Goal: Task Accomplishment & Management: Use online tool/utility

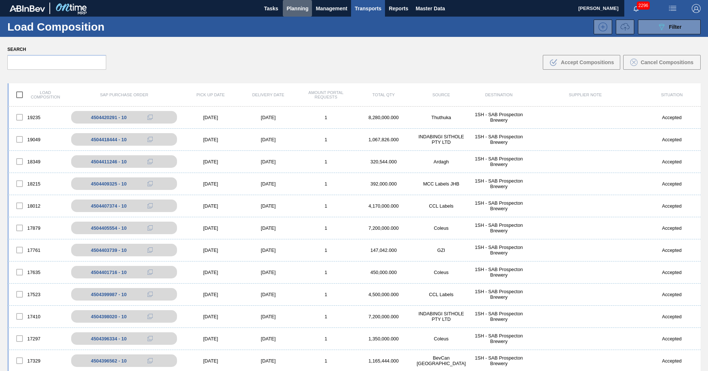
click at [298, 9] on span "Planning" at bounding box center [298, 8] width 22 height 9
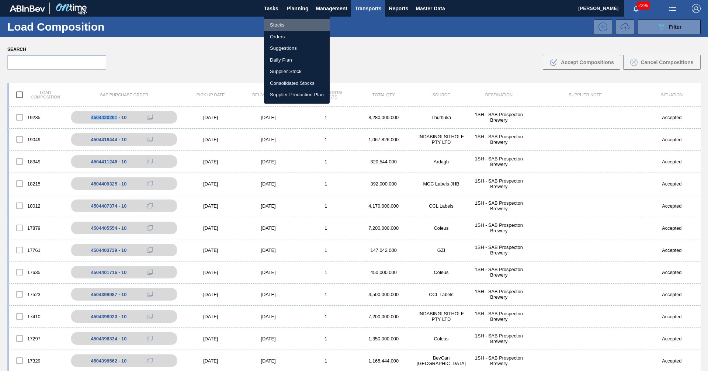
click at [277, 24] on li "Stocks" at bounding box center [297, 25] width 66 height 12
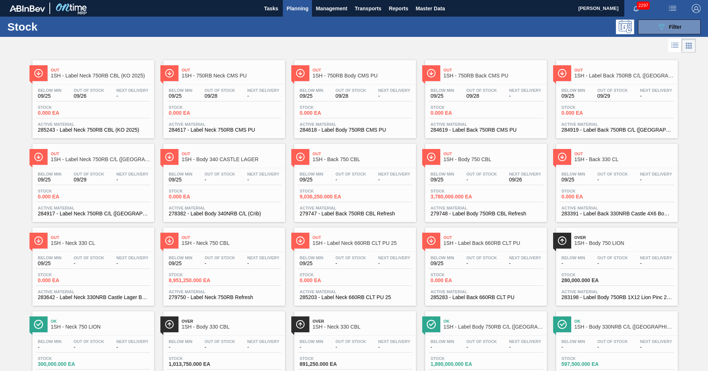
click at [437, 51] on div at bounding box center [348, 46] width 696 height 18
click at [439, 49] on div at bounding box center [348, 46] width 696 height 18
click at [522, 58] on link "Out 1SH - 750RB Back CMS PU Below Min 09/25 Out Of Stock 09/28 Next Delivery - …" at bounding box center [485, 97] width 131 height 84
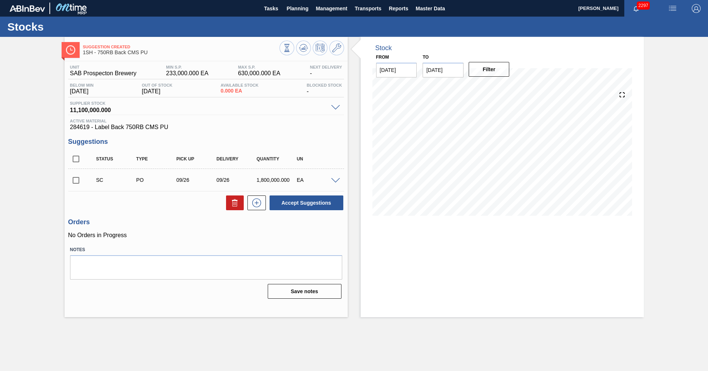
click at [361, 49] on span at bounding box center [365, 49] width 9 height 25
click at [288, 8] on span "Planning" at bounding box center [298, 8] width 22 height 9
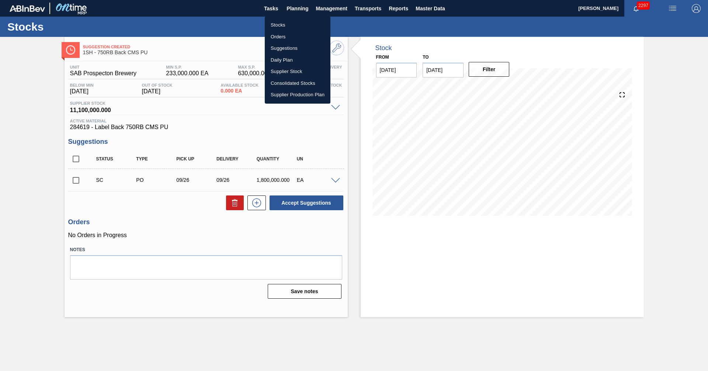
click at [282, 26] on li "Stocks" at bounding box center [298, 25] width 66 height 12
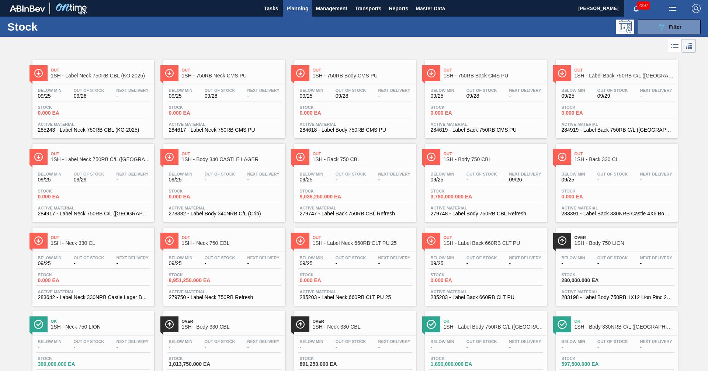
click at [297, 5] on span "Planning" at bounding box center [298, 8] width 22 height 9
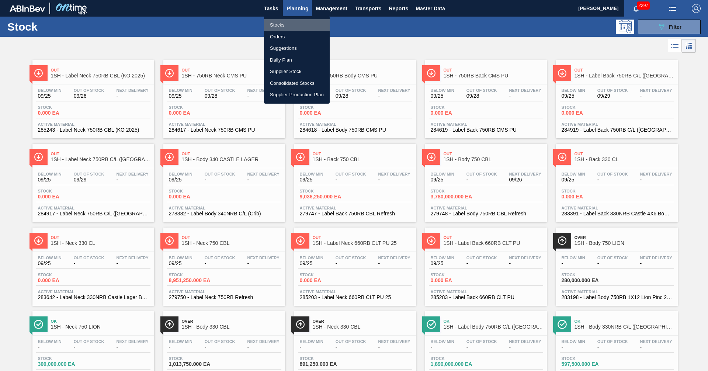
click at [285, 25] on li "Stocks" at bounding box center [297, 25] width 66 height 12
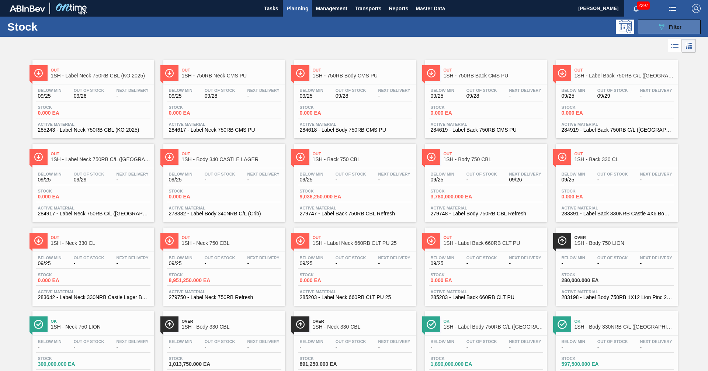
click at [652, 27] on button "089F7B8B-B2A5-4AFE-B5C0-19BA573D28AC Filter" at bounding box center [669, 27] width 63 height 15
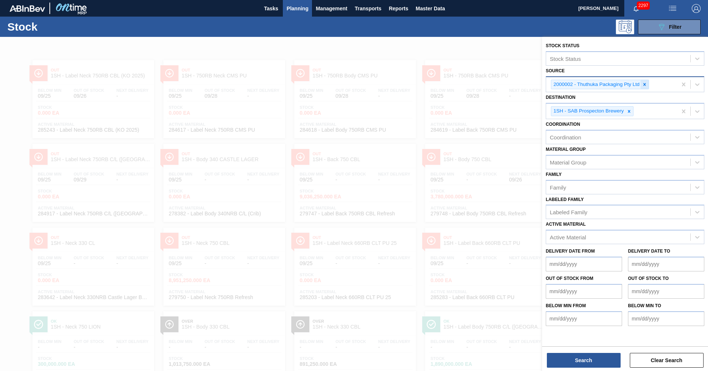
click at [643, 83] on icon at bounding box center [644, 84] width 5 height 5
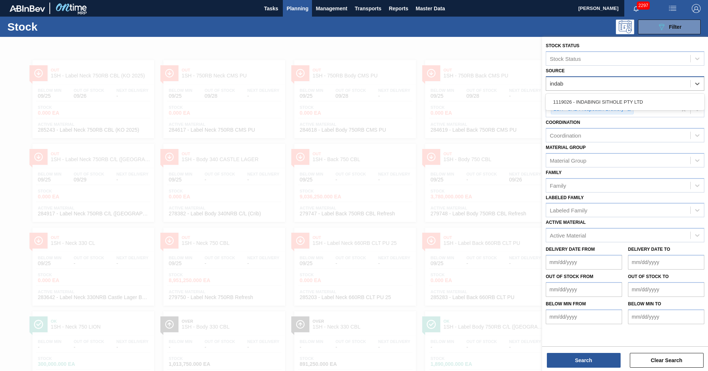
type input "indabi"
click at [605, 102] on div "1119026 - INDABINGI SITHOLE PTY LTD" at bounding box center [625, 102] width 159 height 14
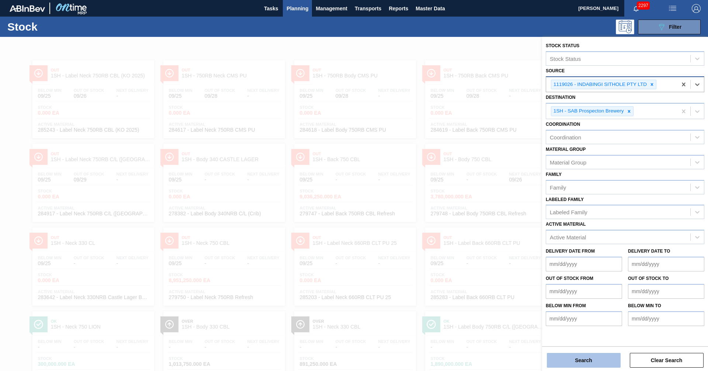
drag, startPoint x: 587, startPoint y: 360, endPoint x: 588, endPoint y: 357, distance: 3.9
click at [588, 357] on button "Search" at bounding box center [584, 360] width 74 height 15
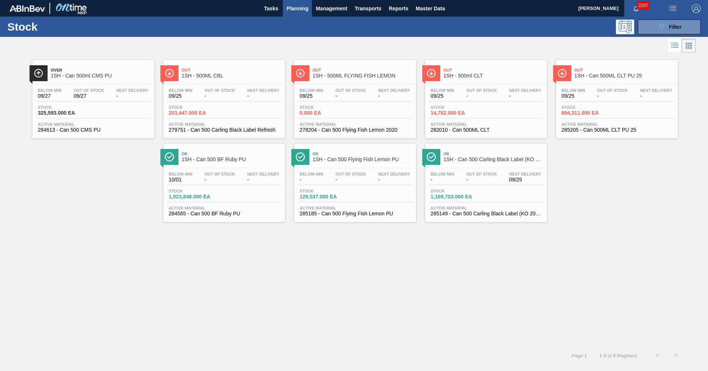
click at [604, 207] on div "Over 1SH - Can 500ml CMS PU Below Min 09/27 Out Of Stock 09/27 Next Delivery - …" at bounding box center [354, 138] width 708 height 167
click at [591, 182] on div "Over 1SH - Can 500ml CMS PU Below Min 09/27 Out Of Stock 09/27 Next Delivery - …" at bounding box center [354, 138] width 708 height 167
click at [594, 201] on div "Over 1SH - Can 500ml CMS PU Below Min 09/27 Out Of Stock 09/27 Next Delivery - …" at bounding box center [354, 138] width 708 height 167
click at [420, 270] on div "Over 1SH - Can 500ml CMS PU Below Min 09/27 Out Of Stock 09/27 Next Delivery - …" at bounding box center [354, 201] width 708 height 292
click at [470, 158] on span "1SH - Can 500 Carling Black Label (KO 2025)" at bounding box center [494, 160] width 100 height 6
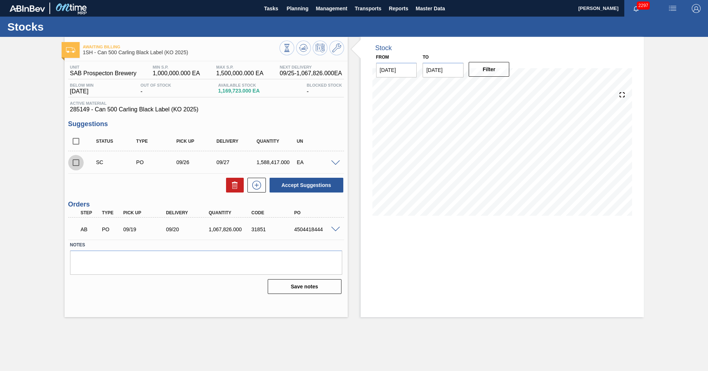
click at [76, 159] on input "checkbox" at bounding box center [75, 162] width 15 height 15
click at [300, 185] on button "Accept Suggestions" at bounding box center [307, 185] width 74 height 15
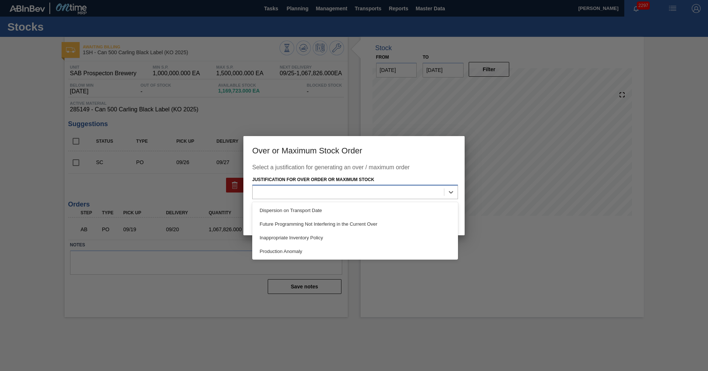
click at [348, 191] on div at bounding box center [348, 192] width 191 height 11
click at [293, 239] on div "Inappropriate Inventory Policy" at bounding box center [355, 238] width 206 height 14
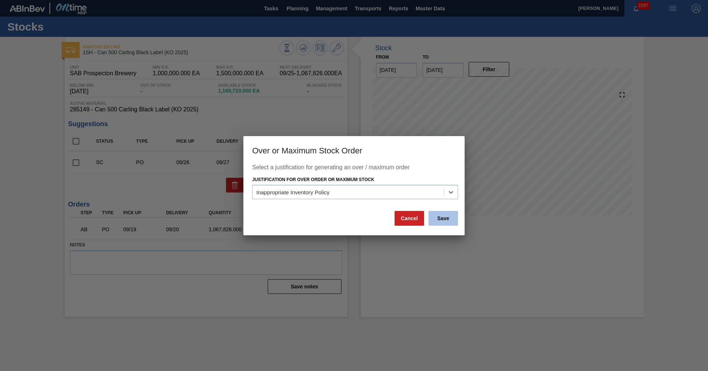
click at [446, 223] on button "Save" at bounding box center [444, 218] width 30 height 15
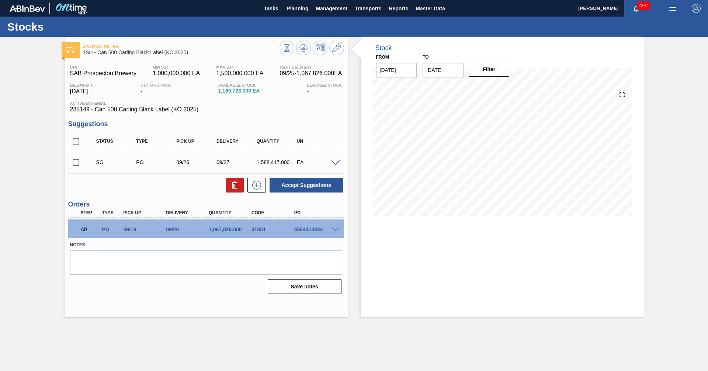
click at [82, 163] on input "checkbox" at bounding box center [75, 162] width 15 height 15
checkbox input "true"
click at [338, 162] on span at bounding box center [335, 163] width 9 height 6
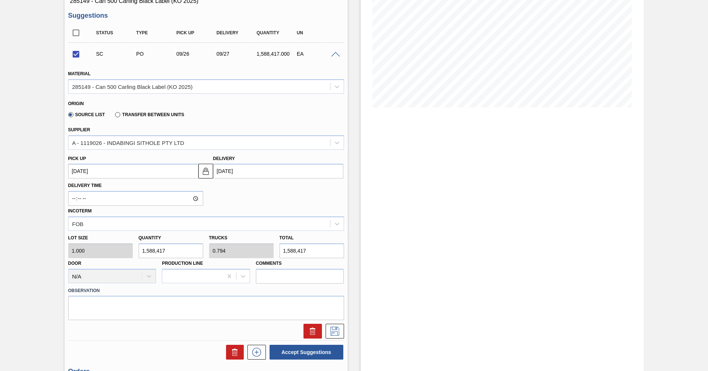
scroll to position [205, 0]
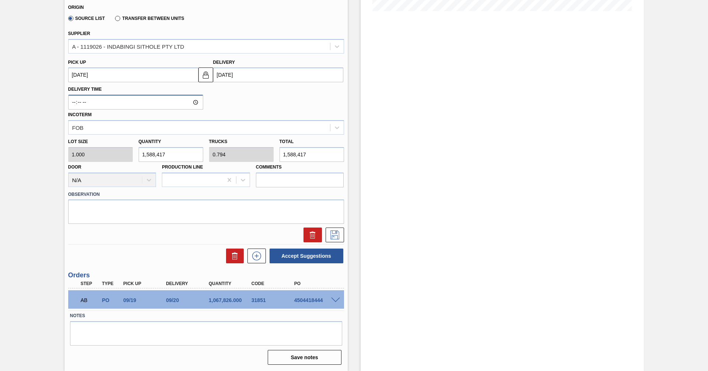
click at [192, 103] on input "Delivery Time" at bounding box center [135, 102] width 135 height 15
type input "11:23"
drag, startPoint x: 270, startPoint y: 109, endPoint x: 271, endPoint y: 118, distance: 9.3
click at [270, 109] on div "Delivery Time 11:23 Incoterm FOB" at bounding box center [206, 108] width 282 height 52
click at [336, 236] on icon at bounding box center [335, 235] width 12 height 9
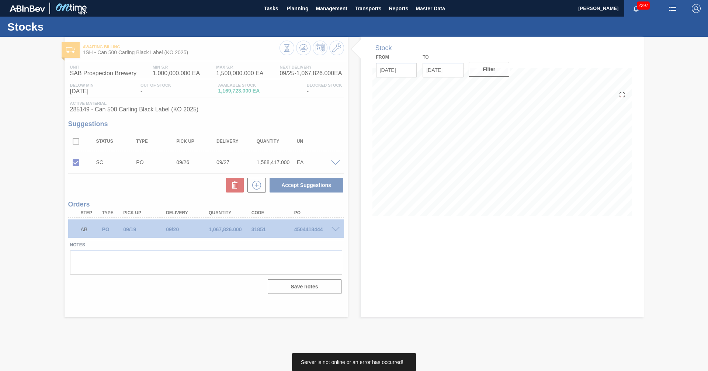
scroll to position [0, 0]
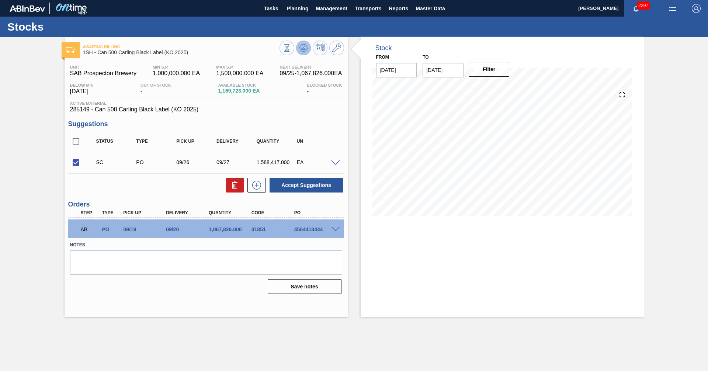
click at [303, 49] on icon at bounding box center [303, 47] width 5 height 3
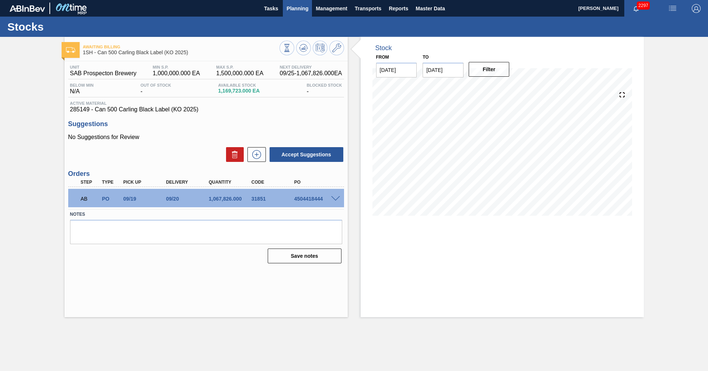
click at [302, 7] on span "Planning" at bounding box center [298, 8] width 22 height 9
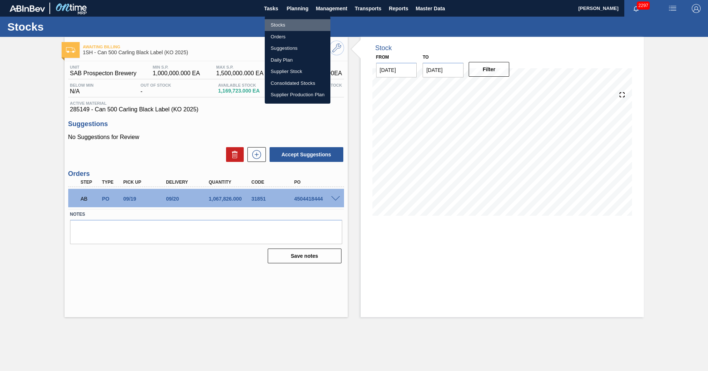
click at [282, 26] on li "Stocks" at bounding box center [298, 25] width 66 height 12
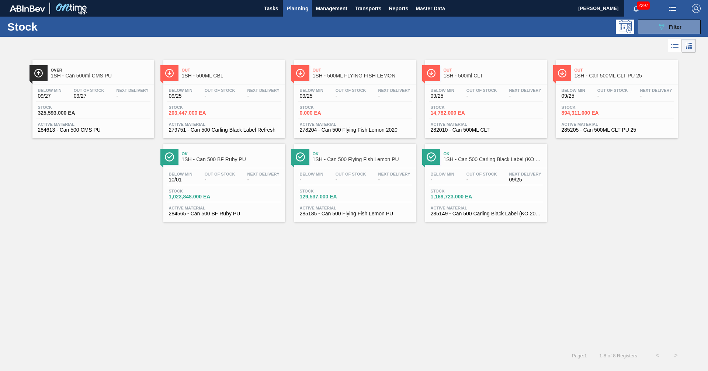
click at [471, 154] on span "Ok" at bounding box center [494, 154] width 100 height 4
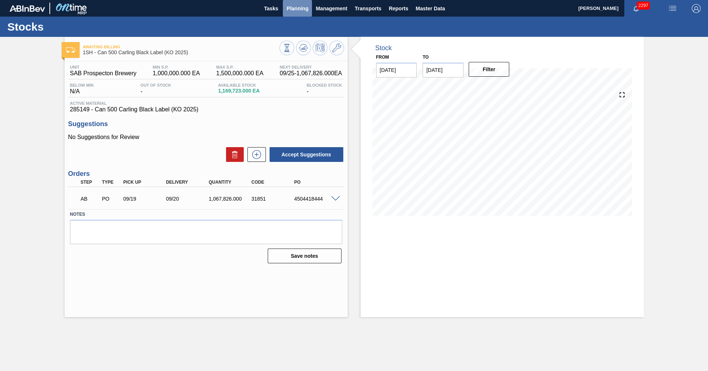
click at [294, 8] on span "Planning" at bounding box center [298, 8] width 22 height 9
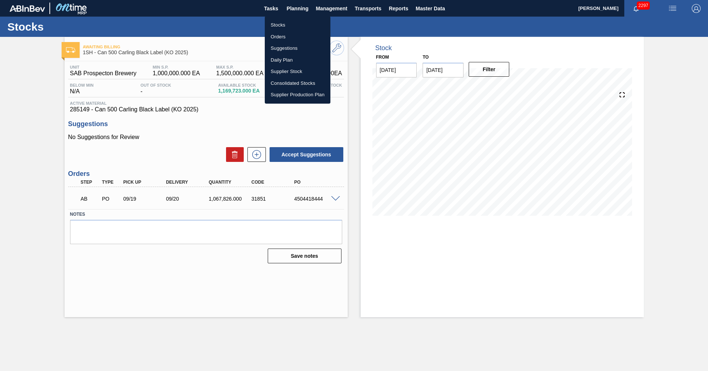
click at [277, 26] on li "Stocks" at bounding box center [298, 25] width 66 height 12
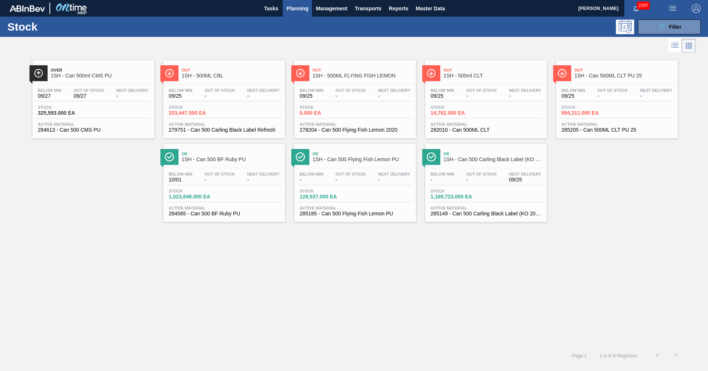
click at [217, 155] on span "Ok" at bounding box center [232, 154] width 100 height 4
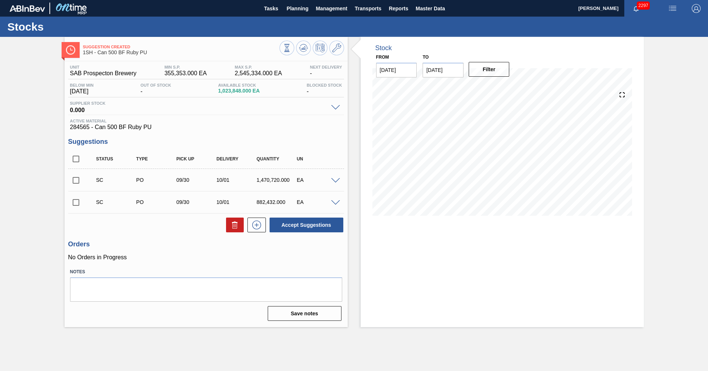
click at [75, 203] on input "checkbox" at bounding box center [75, 202] width 15 height 15
click at [308, 222] on button "Accept Suggestions" at bounding box center [307, 225] width 74 height 15
checkbox input "false"
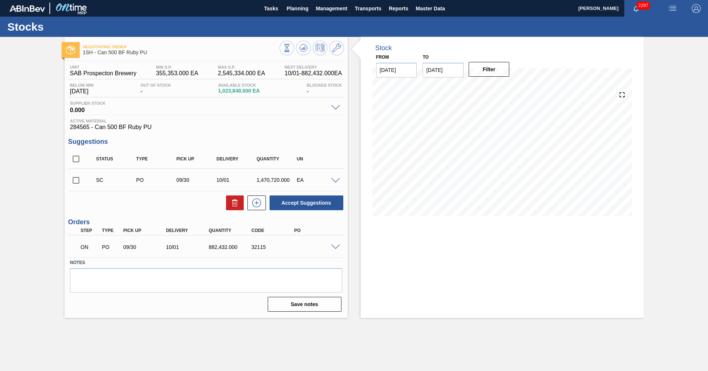
click at [408, 282] on div "Stock From [DATE] to [DATE] Filter" at bounding box center [502, 177] width 283 height 281
click at [400, 276] on div "Stock From [DATE] to [DATE] Filter" at bounding box center [502, 177] width 283 height 281
click at [298, 10] on span "Planning" at bounding box center [298, 8] width 22 height 9
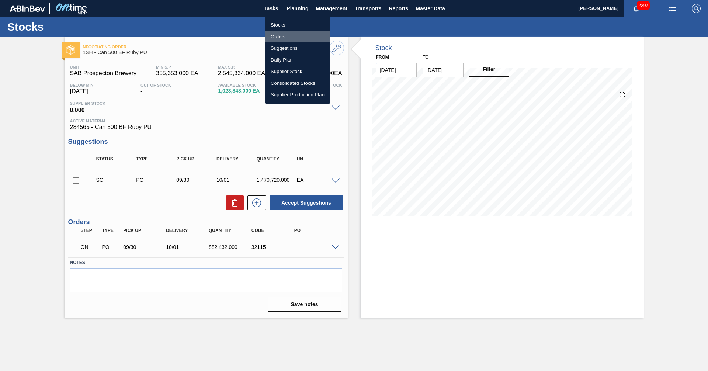
click at [275, 37] on li "Orders" at bounding box center [298, 37] width 66 height 12
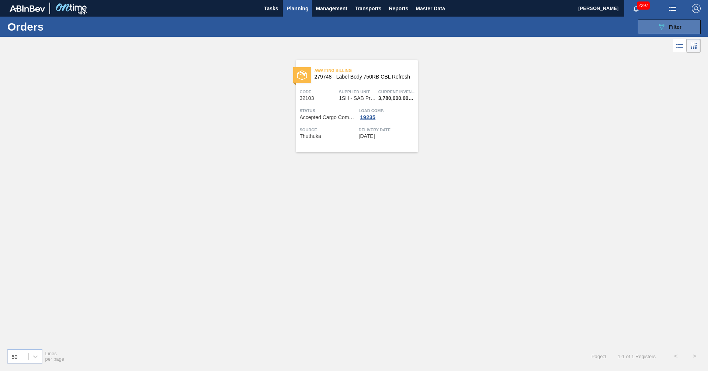
click at [679, 30] on span "Filter" at bounding box center [675, 27] width 13 height 6
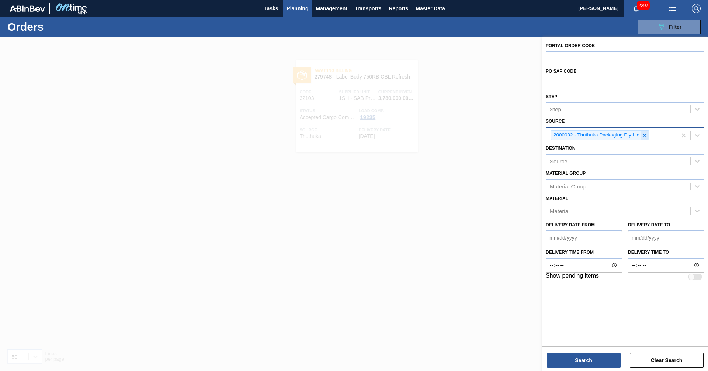
click at [646, 135] on icon at bounding box center [644, 135] width 5 height 5
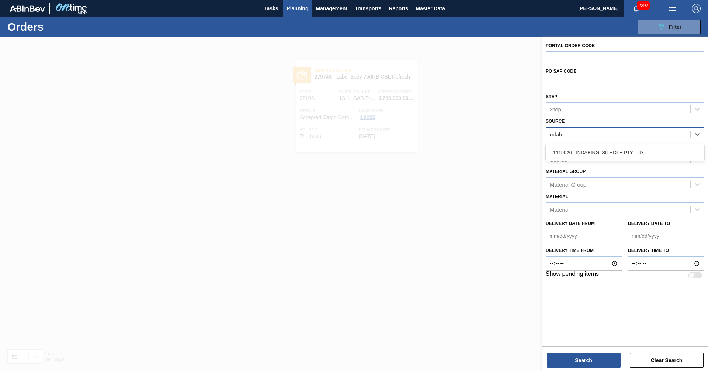
type input "ndabu"
click at [576, 136] on div "ndabu" at bounding box center [618, 134] width 144 height 11
click at [565, 131] on div "Source" at bounding box center [618, 134] width 144 height 11
type input "indabi"
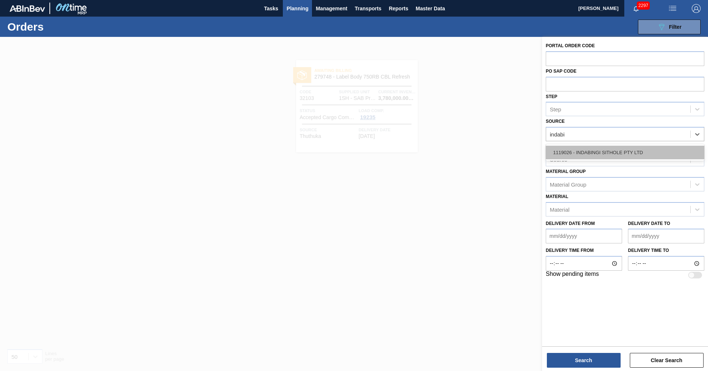
click at [593, 149] on div "1119026 - INDABINGI SITHOLE PTY LTD" at bounding box center [625, 153] width 159 height 14
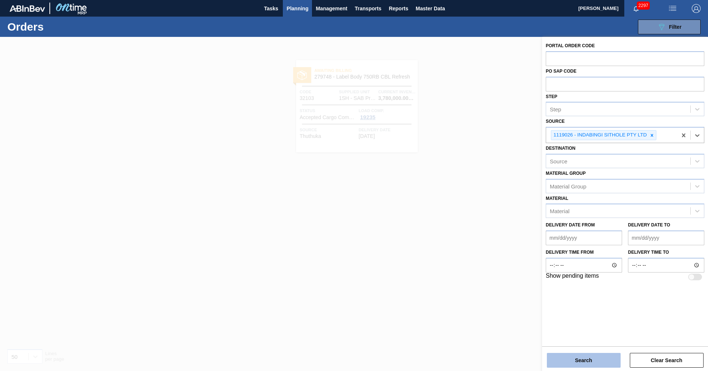
click at [587, 362] on button "Search" at bounding box center [584, 360] width 74 height 15
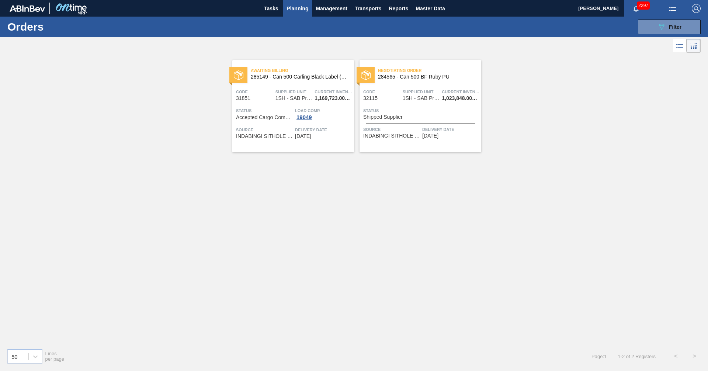
click at [348, 159] on div "Awaiting Billing 285149 - Can 500 Carling Black Label (KO 2025) Code 31851 Supp…" at bounding box center [354, 199] width 708 height 288
click at [551, 150] on div "Awaiting Billing 285149 - Can 500 Carling Black Label (KO 2025) Code 31851 Supp…" at bounding box center [354, 199] width 708 height 288
click at [668, 26] on div "089F7B8B-B2A5-4AFE-B5C0-19BA573D28AC Filter" at bounding box center [669, 27] width 24 height 9
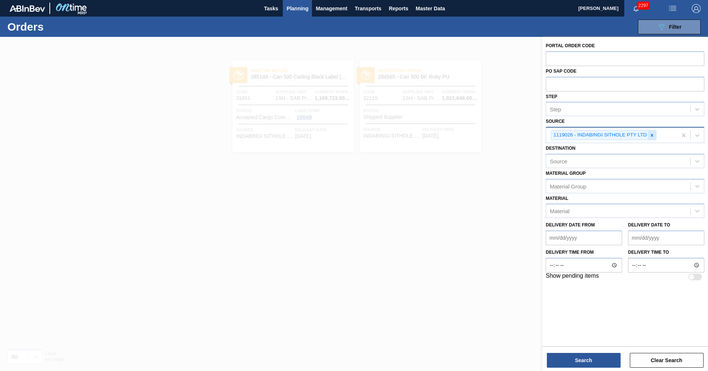
click at [648, 135] on div at bounding box center [652, 135] width 8 height 9
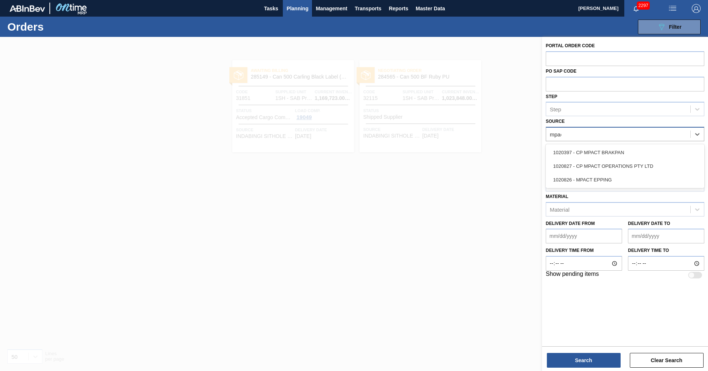
type input "mpact"
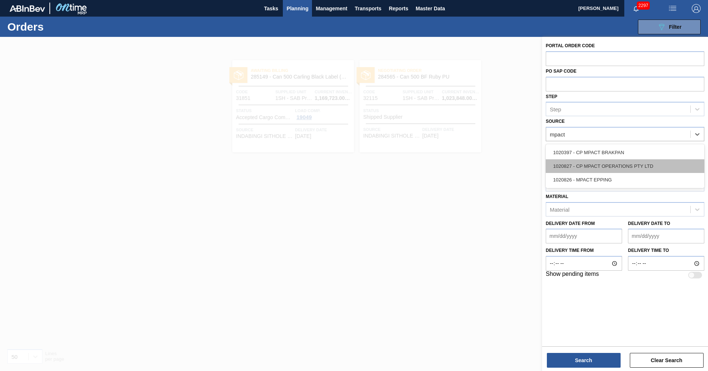
click at [602, 161] on div "1020827 - CP MPACT OPERATIONS PTY LTD" at bounding box center [625, 166] width 159 height 14
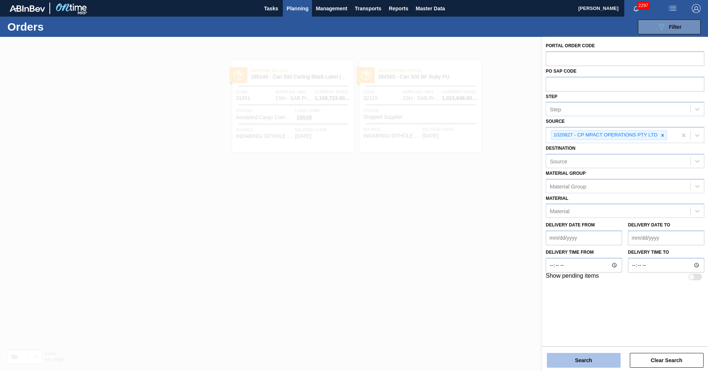
click at [592, 354] on button "Search" at bounding box center [584, 360] width 74 height 15
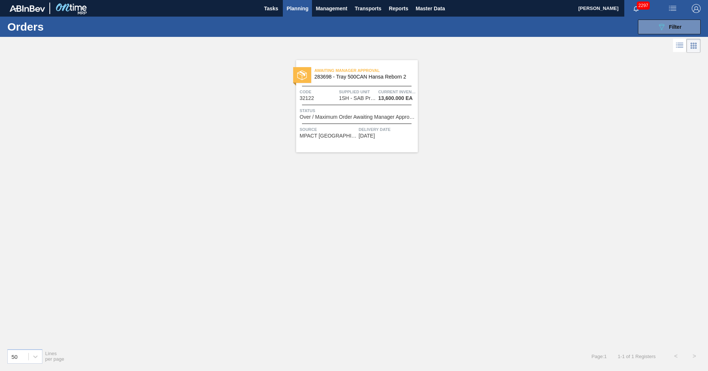
click at [375, 113] on span "Status" at bounding box center [358, 110] width 116 height 7
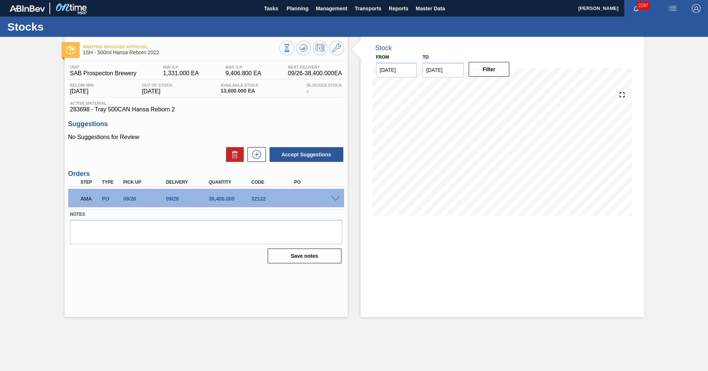
click at [335, 199] on span at bounding box center [335, 199] width 9 height 6
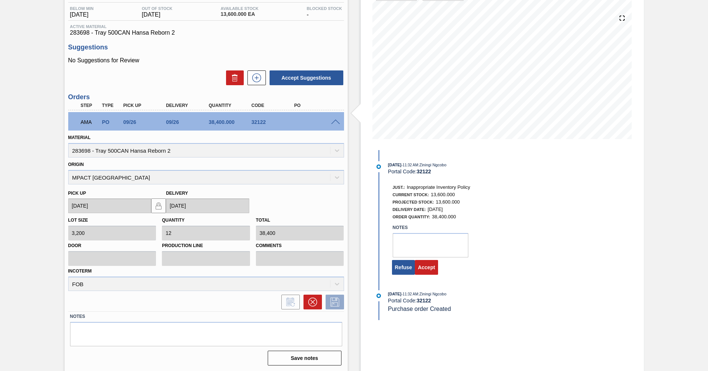
scroll to position [77, 0]
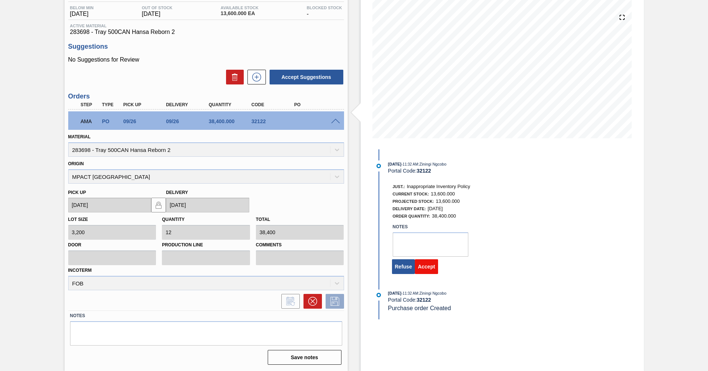
click at [430, 266] on button "Accept" at bounding box center [426, 266] width 23 height 15
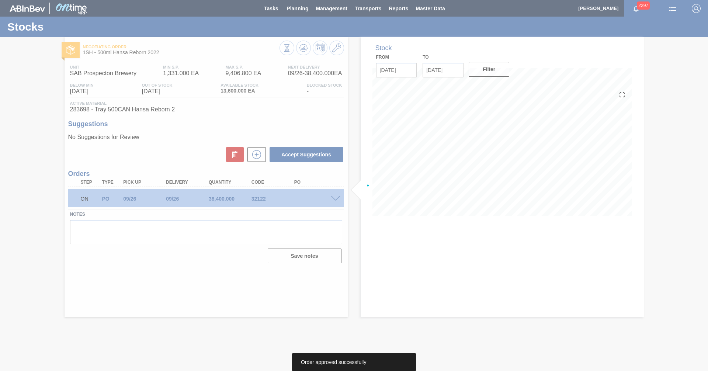
scroll to position [0, 0]
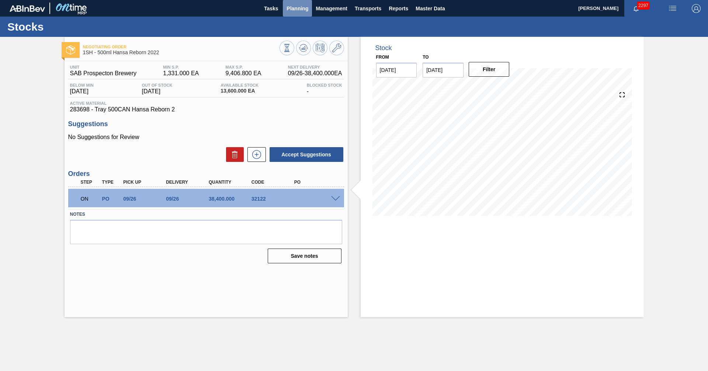
click at [292, 11] on span "Planning" at bounding box center [298, 8] width 22 height 9
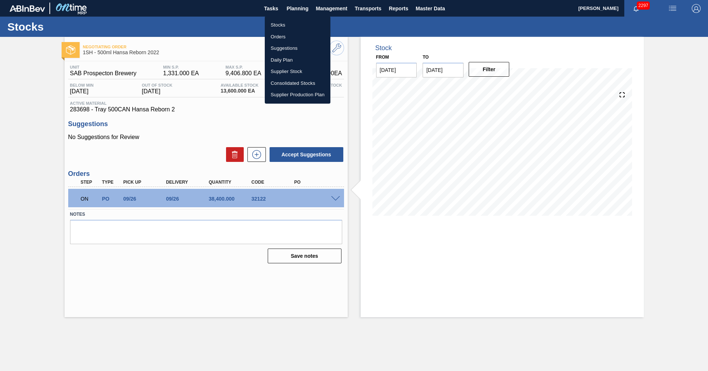
click at [277, 36] on li "Orders" at bounding box center [298, 37] width 66 height 12
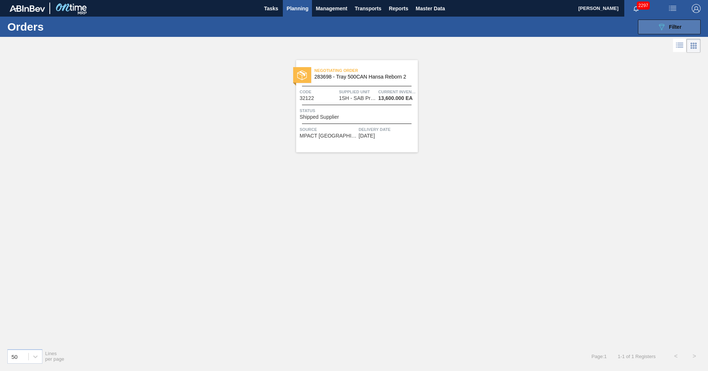
click at [663, 30] on icon "089F7B8B-B2A5-4AFE-B5C0-19BA573D28AC" at bounding box center [661, 27] width 9 height 9
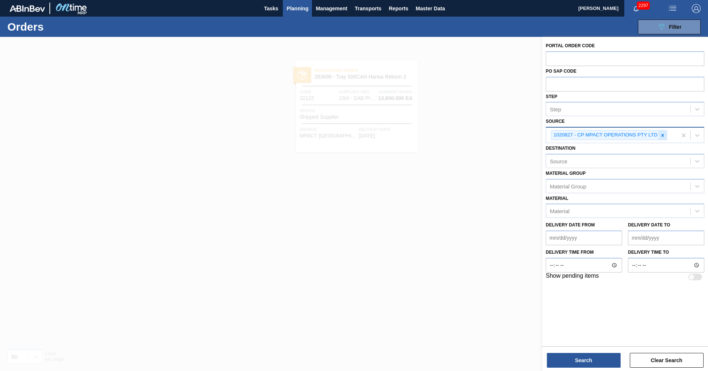
click at [663, 134] on icon at bounding box center [662, 135] width 5 height 5
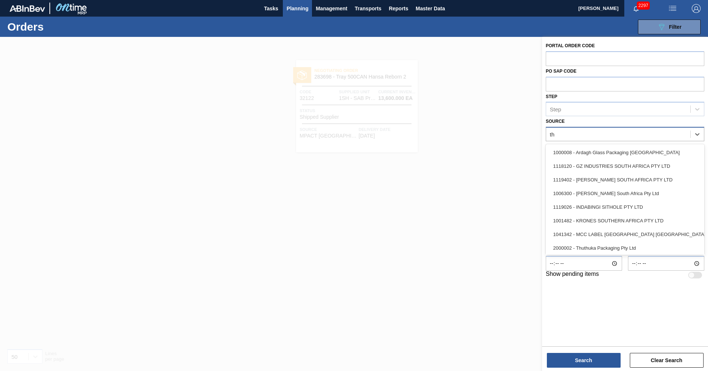
type input "tho"
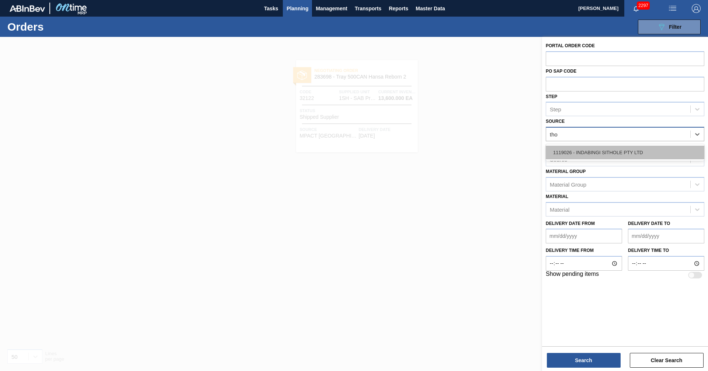
click at [606, 155] on div "1119026 - INDABINGI SITHOLE PTY LTD" at bounding box center [625, 153] width 159 height 14
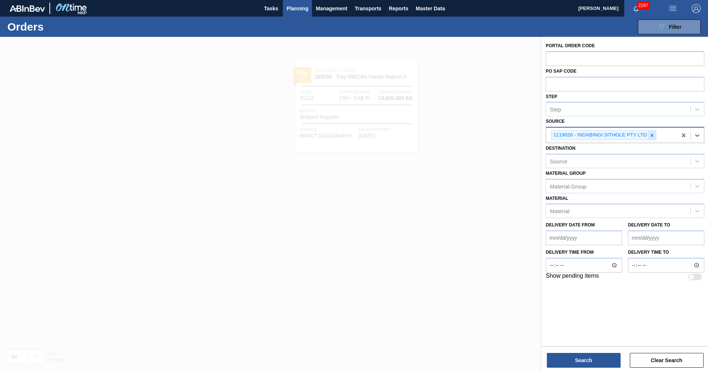
click at [652, 134] on icon at bounding box center [652, 135] width 5 height 5
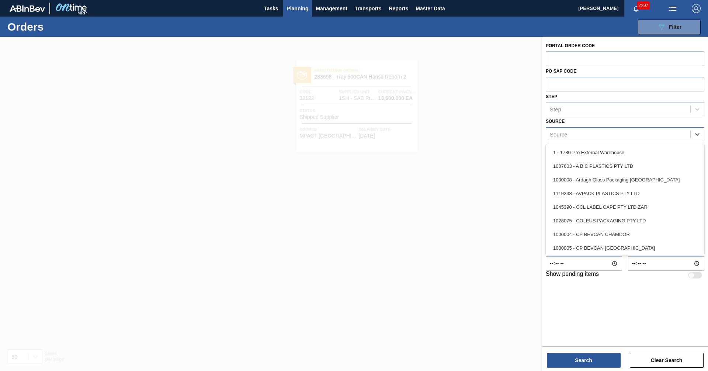
click at [594, 137] on div "Source" at bounding box center [618, 134] width 144 height 11
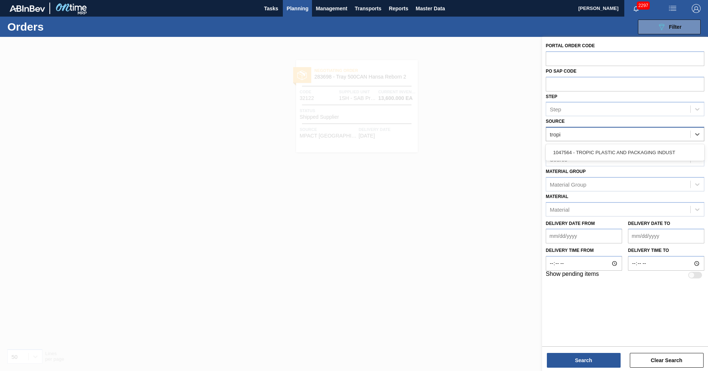
type input "tropic"
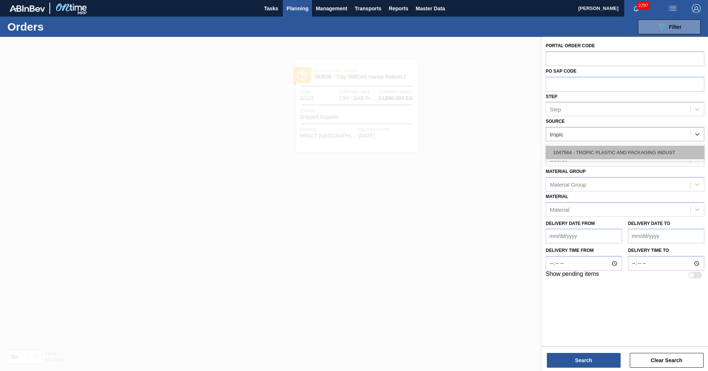
click at [596, 152] on div "1047564 - TROPIC PLASTIC AND PACKAGING INDUST" at bounding box center [625, 153] width 159 height 14
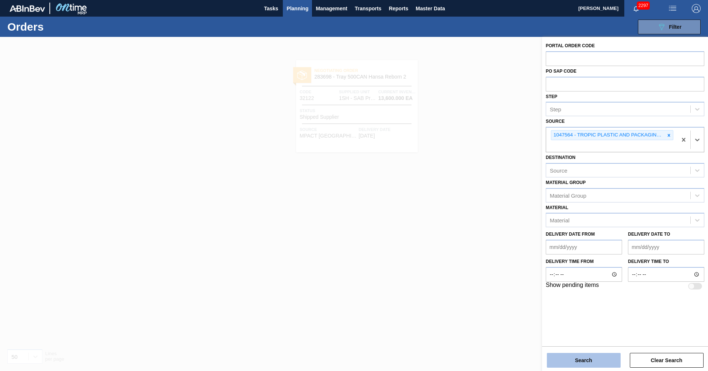
click at [596, 357] on button "Search" at bounding box center [584, 360] width 74 height 15
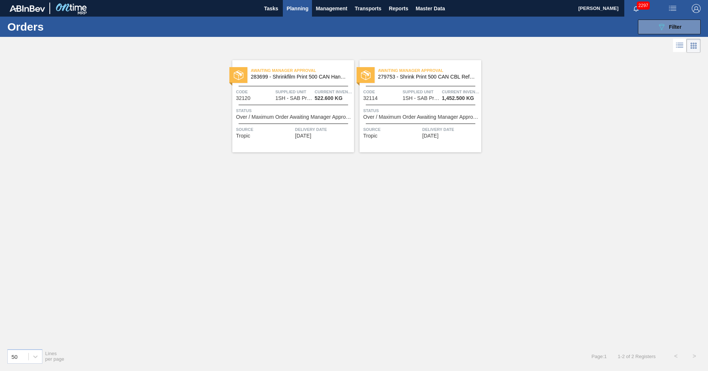
click at [279, 121] on div "Awaiting Manager Approval 283699 - Shrinkfilm Print 500 CAN Hansa Reborn2 Code …" at bounding box center [293, 106] width 122 height 92
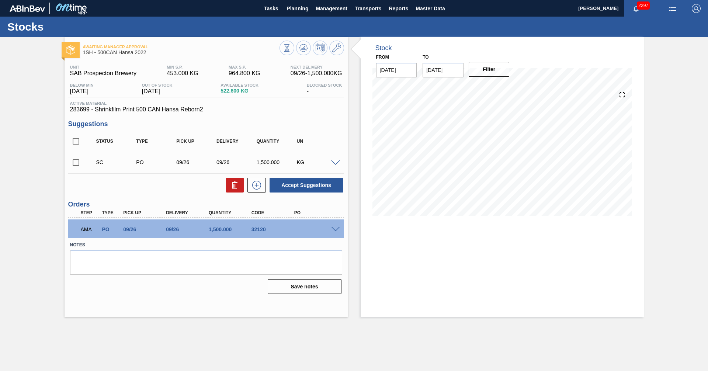
click at [334, 232] on div "AMA PO 09/26 09/26 1,500.000 32120" at bounding box center [206, 229] width 276 height 18
click at [335, 229] on span at bounding box center [335, 230] width 9 height 6
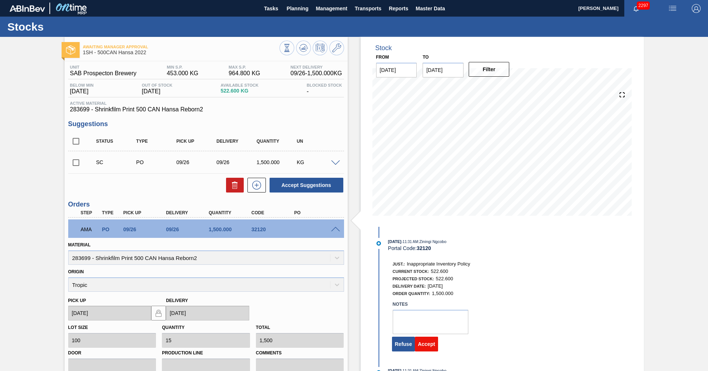
click at [429, 346] on button "Accept" at bounding box center [426, 344] width 23 height 15
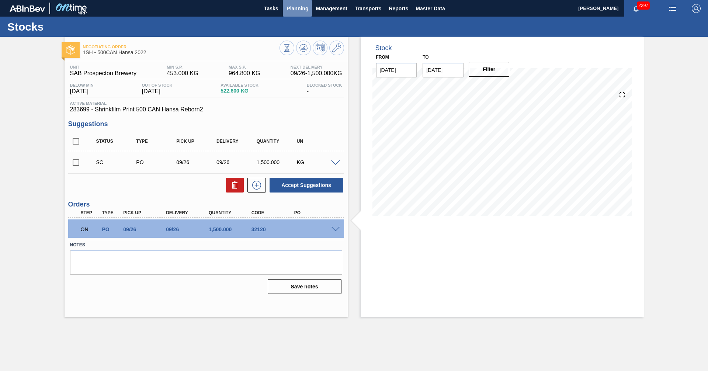
click at [294, 9] on span "Planning" at bounding box center [298, 8] width 22 height 9
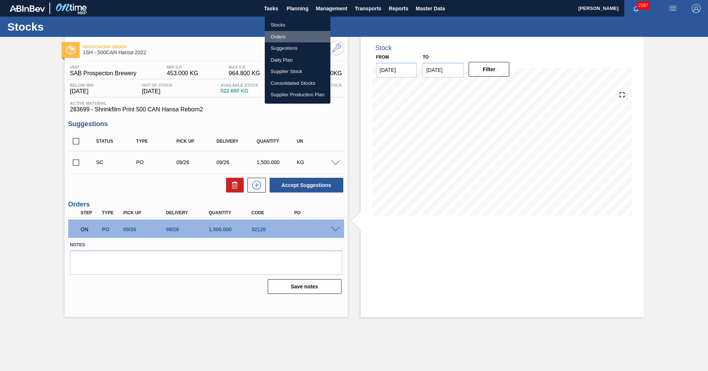
click at [279, 37] on li "Orders" at bounding box center [298, 37] width 66 height 12
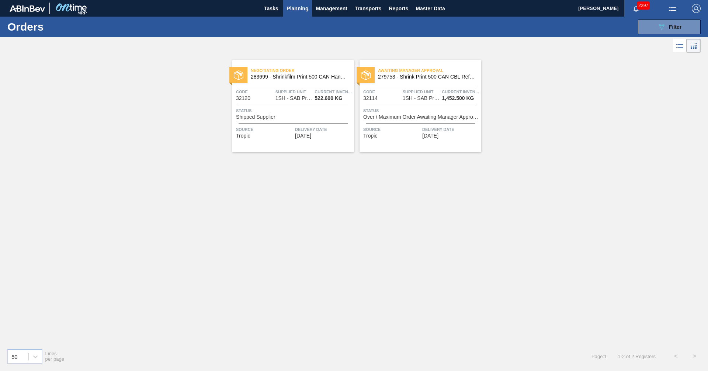
click at [406, 113] on span "Status" at bounding box center [421, 110] width 116 height 7
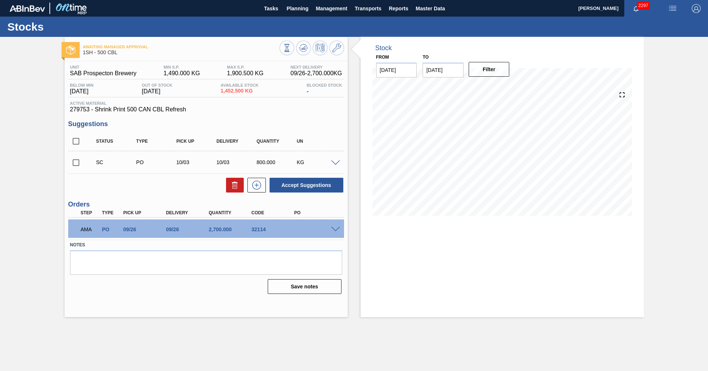
click at [332, 229] on span at bounding box center [335, 230] width 9 height 6
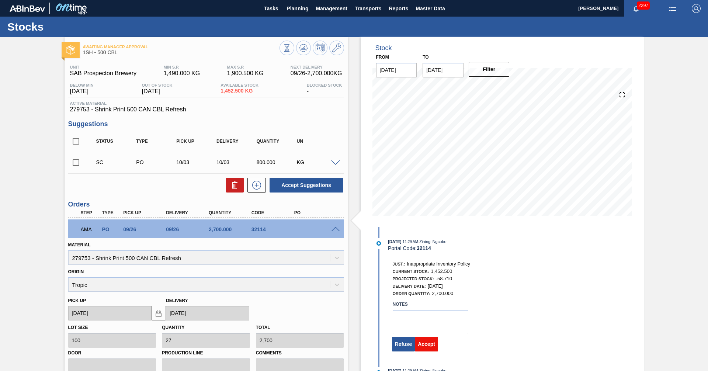
click at [428, 348] on button "Accept" at bounding box center [426, 344] width 23 height 15
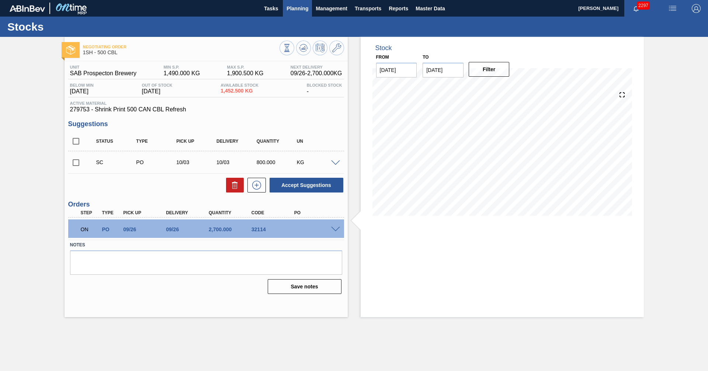
click at [298, 7] on span "Planning" at bounding box center [298, 8] width 22 height 9
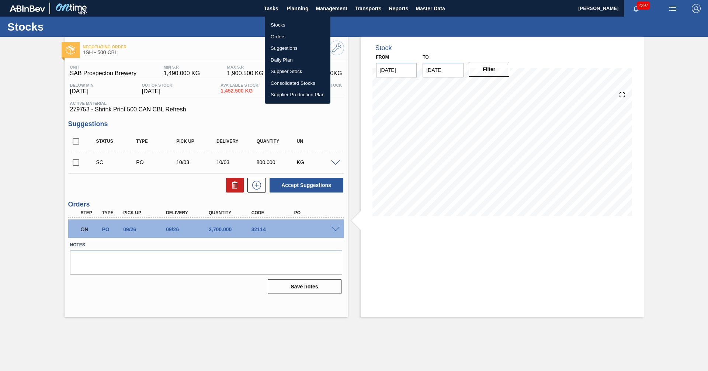
click at [356, 23] on div at bounding box center [354, 185] width 708 height 371
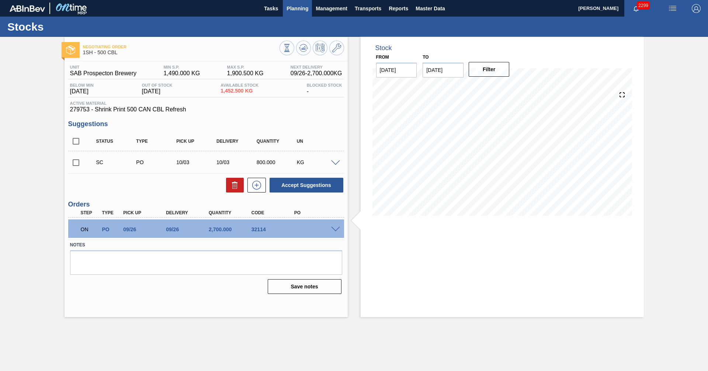
click at [303, 10] on span "Planning" at bounding box center [298, 8] width 22 height 9
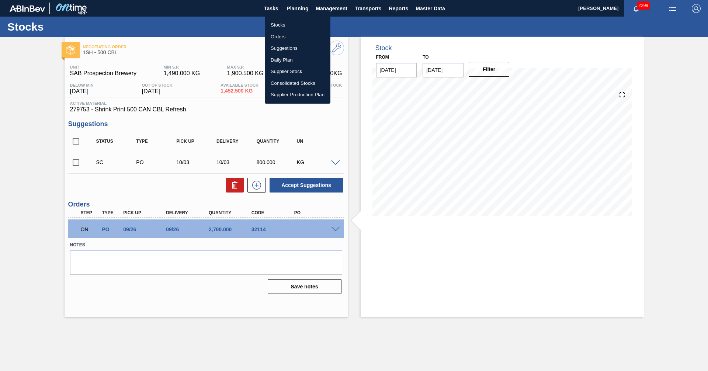
click at [287, 24] on li "Stocks" at bounding box center [298, 25] width 66 height 12
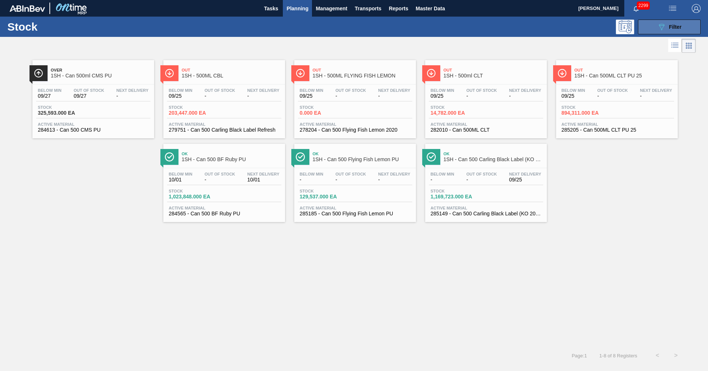
click at [666, 27] on icon "089F7B8B-B2A5-4AFE-B5C0-19BA573D28AC" at bounding box center [661, 27] width 9 height 9
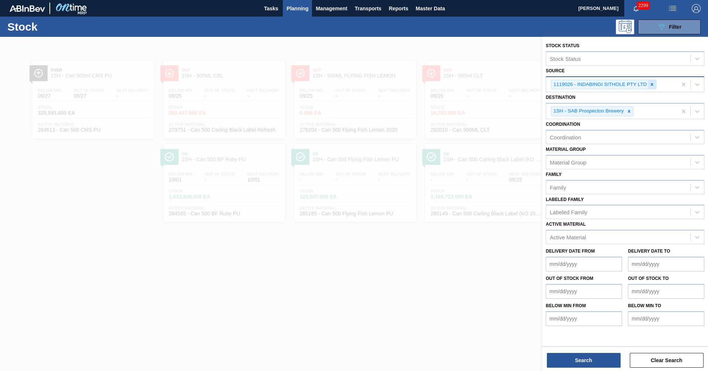
click at [650, 83] on icon at bounding box center [652, 84] width 5 height 5
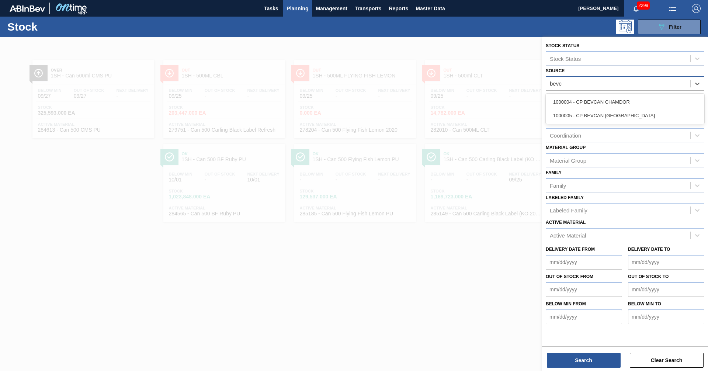
type input "bevca"
click at [610, 120] on div "1000005 - CP BEVCAN [GEOGRAPHIC_DATA]" at bounding box center [625, 116] width 159 height 14
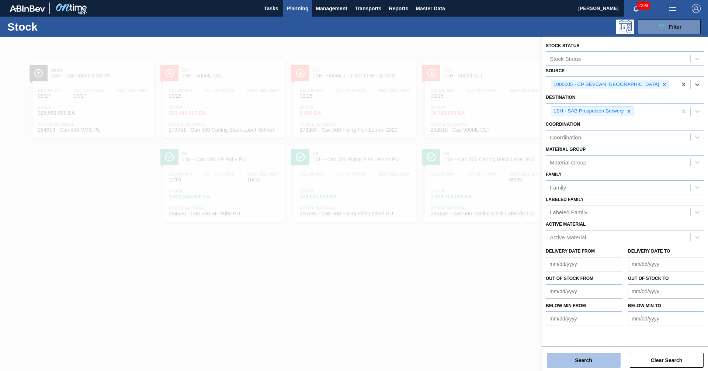
click at [581, 358] on button "Search" at bounding box center [584, 360] width 74 height 15
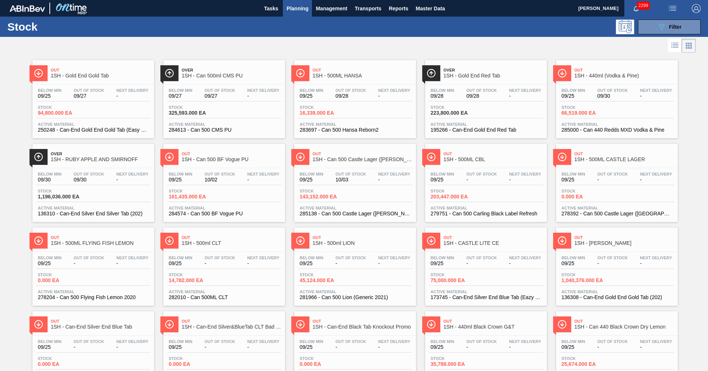
click at [356, 75] on span "1SH - 500ML HANSA" at bounding box center [363, 76] width 100 height 6
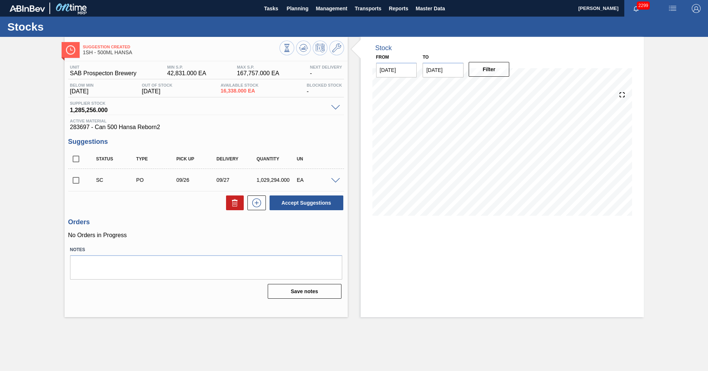
click at [79, 180] on input "checkbox" at bounding box center [75, 180] width 15 height 15
click at [303, 201] on button "Accept Suggestions" at bounding box center [307, 203] width 74 height 15
checkbox input "false"
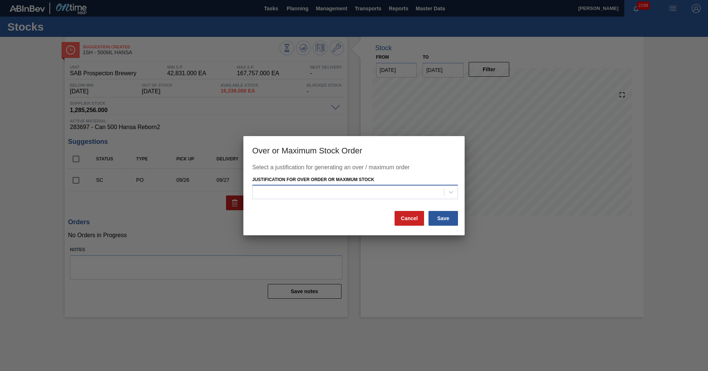
click at [304, 197] on div at bounding box center [348, 192] width 191 height 11
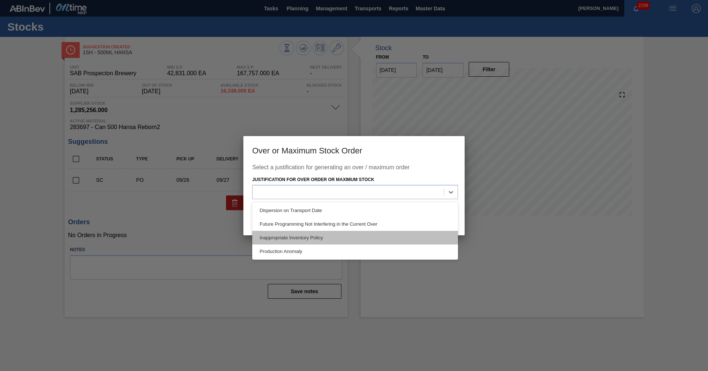
click at [290, 239] on div "Inappropriate Inventory Policy" at bounding box center [355, 238] width 206 height 14
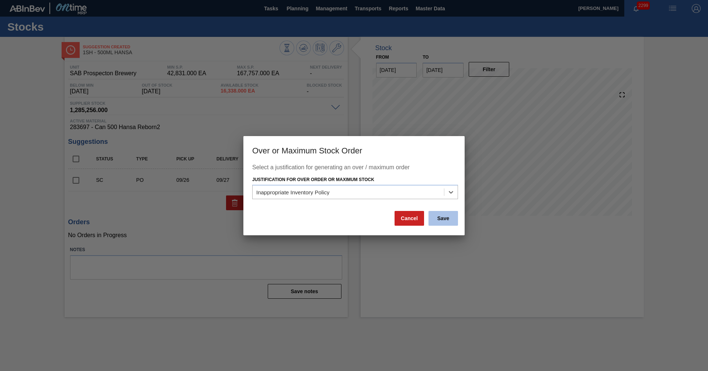
click at [446, 222] on button "Save" at bounding box center [444, 218] width 30 height 15
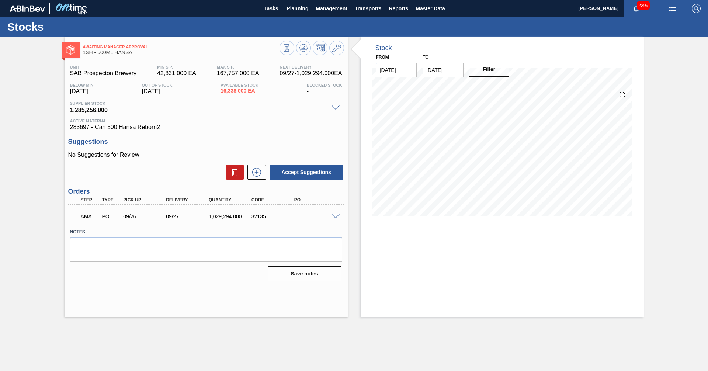
click at [336, 217] on span at bounding box center [335, 217] width 9 height 6
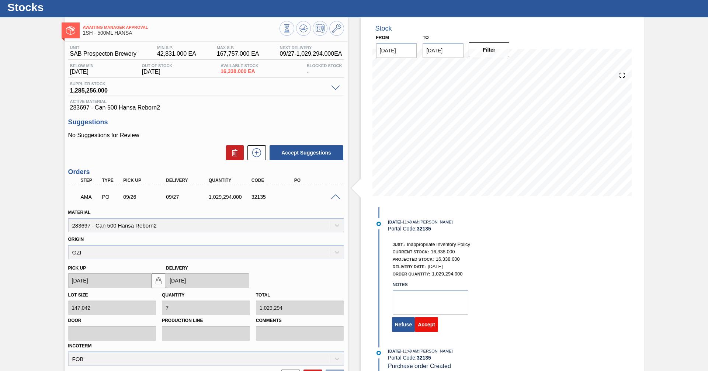
scroll to position [37, 0]
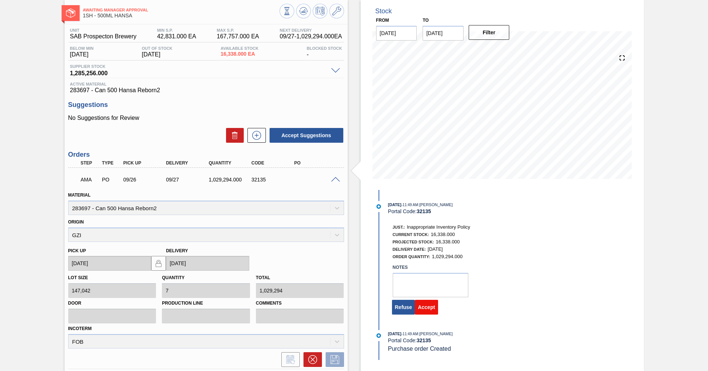
click at [424, 307] on button "Accept" at bounding box center [426, 307] width 23 height 15
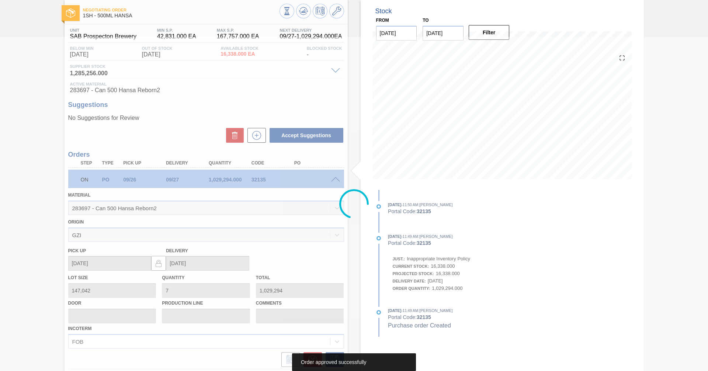
scroll to position [0, 0]
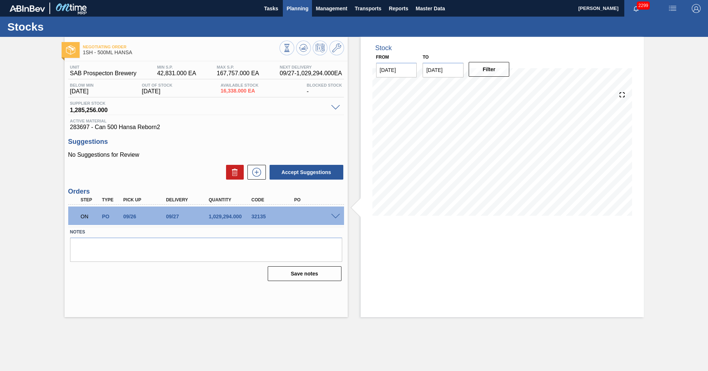
click at [309, 4] on button "Planning" at bounding box center [297, 8] width 29 height 17
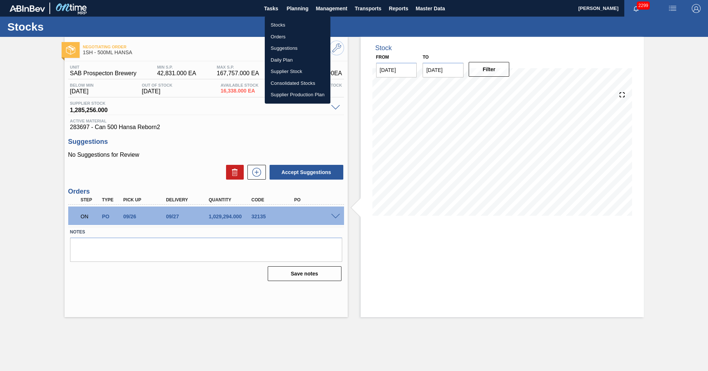
click at [274, 38] on li "Orders" at bounding box center [298, 37] width 66 height 12
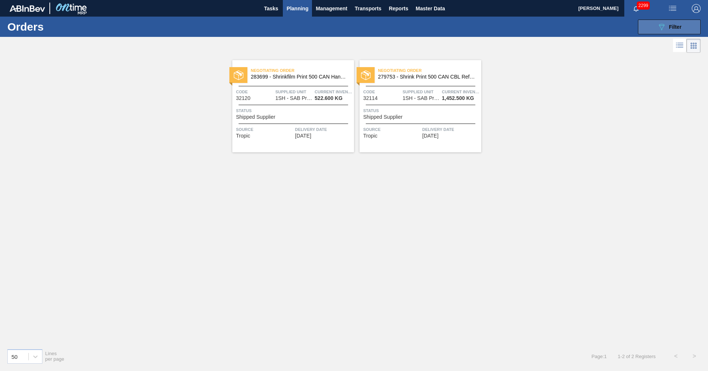
click at [668, 25] on div "089F7B8B-B2A5-4AFE-B5C0-19BA573D28AC Filter" at bounding box center [669, 27] width 24 height 9
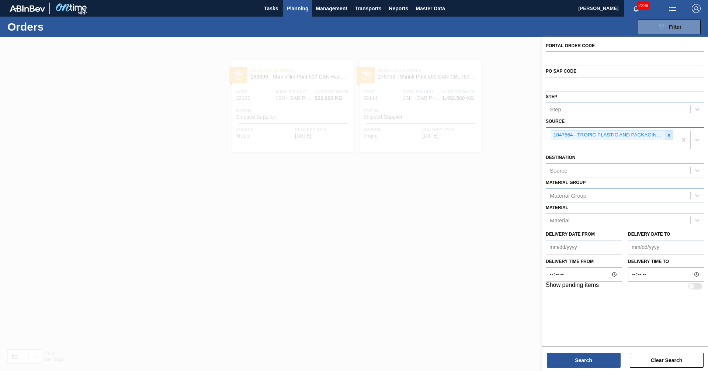
click at [670, 134] on icon at bounding box center [669, 135] width 5 height 5
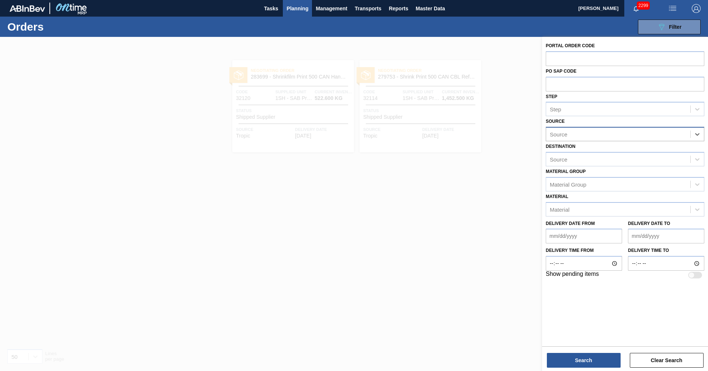
click at [584, 131] on div "Source" at bounding box center [618, 134] width 144 height 11
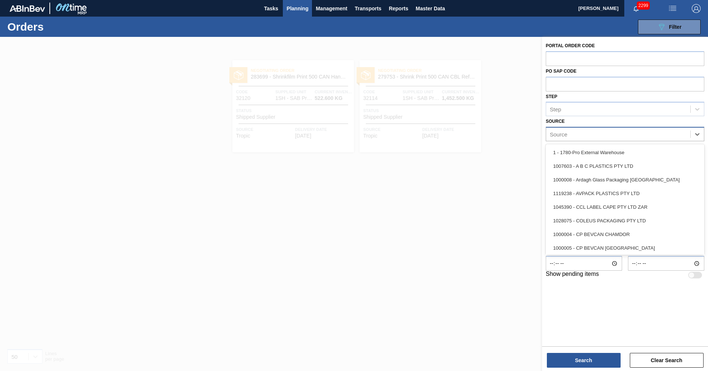
click at [588, 137] on div "Source" at bounding box center [618, 134] width 144 height 11
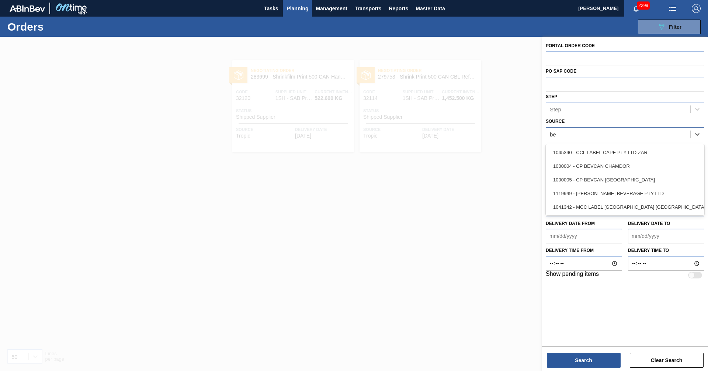
type input "[PERSON_NAME]"
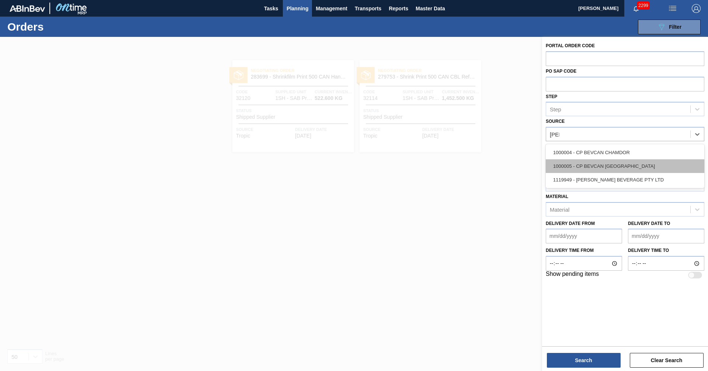
click at [585, 163] on div "1000005 - CP BEVCAN [GEOGRAPHIC_DATA]" at bounding box center [625, 166] width 159 height 14
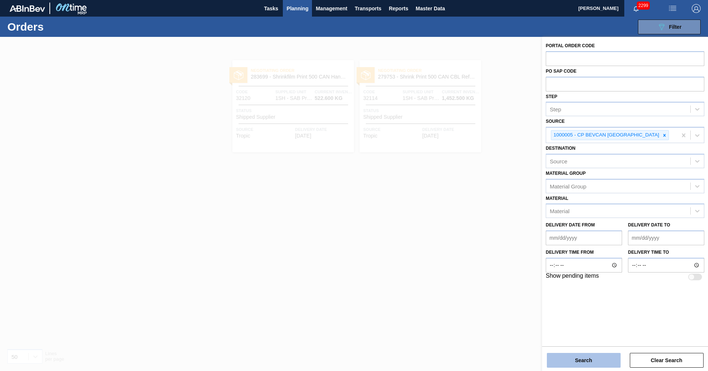
click at [583, 361] on button "Search" at bounding box center [584, 360] width 74 height 15
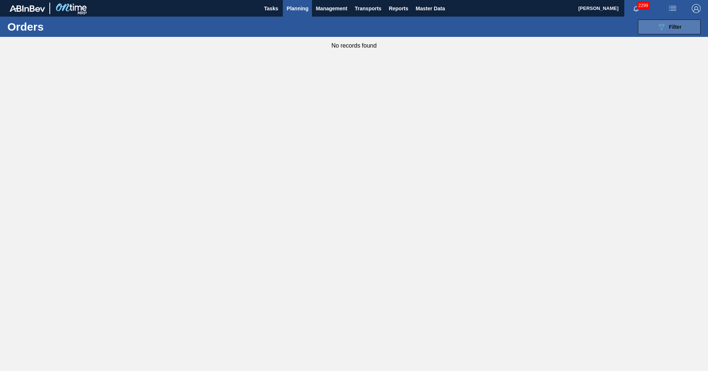
click at [657, 27] on icon "089F7B8B-B2A5-4AFE-B5C0-19BA573D28AC" at bounding box center [661, 27] width 9 height 9
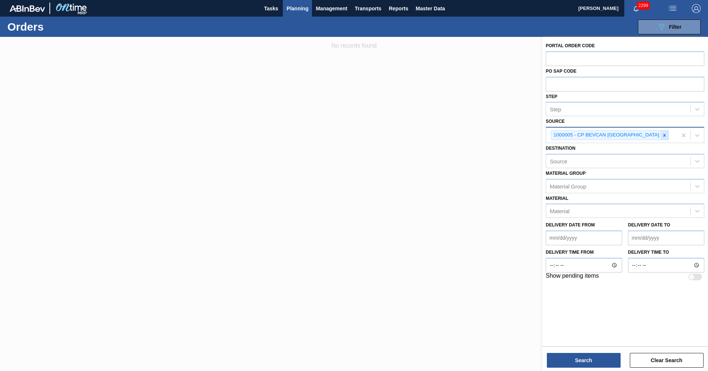
click at [662, 135] on icon at bounding box center [664, 135] width 5 height 5
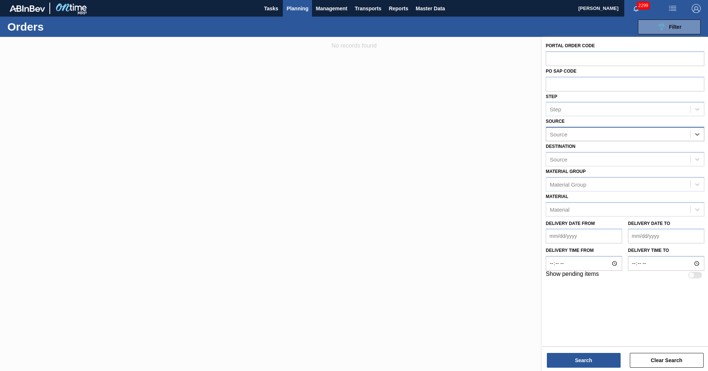
click at [294, 8] on span "Planning" at bounding box center [298, 8] width 22 height 9
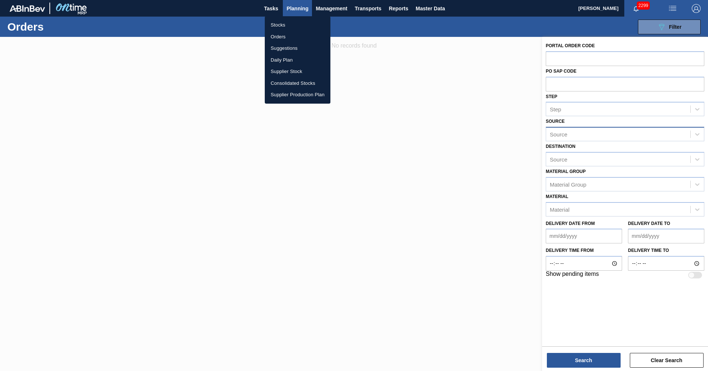
click at [279, 25] on li "Stocks" at bounding box center [298, 25] width 66 height 12
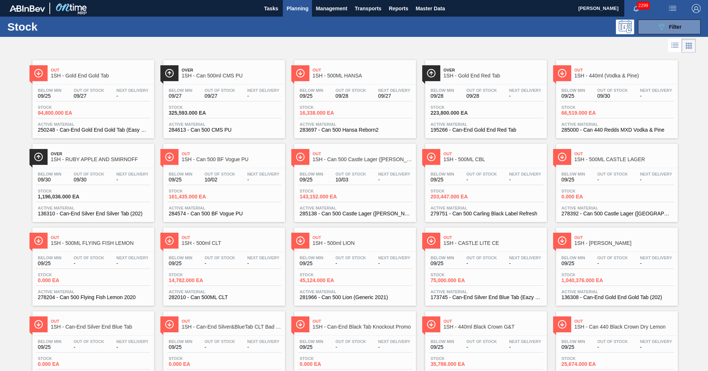
click at [351, 71] on span "Out" at bounding box center [363, 70] width 100 height 4
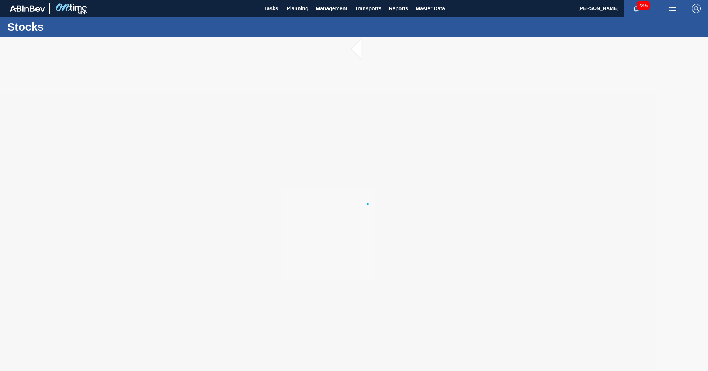
click at [355, 37] on div "Stocks" at bounding box center [354, 27] width 708 height 20
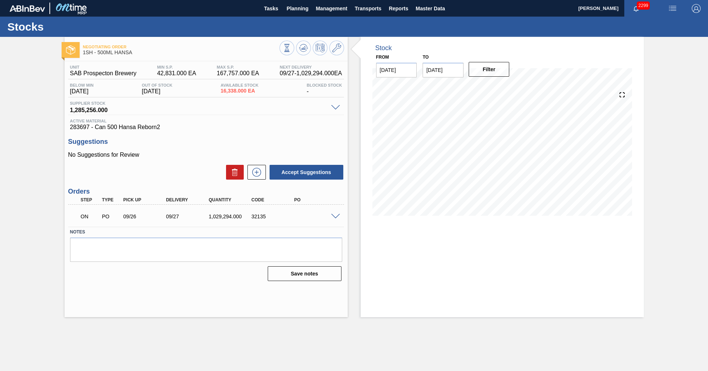
click at [339, 220] on div "ON PO 09/26 09/27 1,029,294.000 32135" at bounding box center [206, 216] width 276 height 18
click at [336, 217] on span at bounding box center [335, 217] width 9 height 6
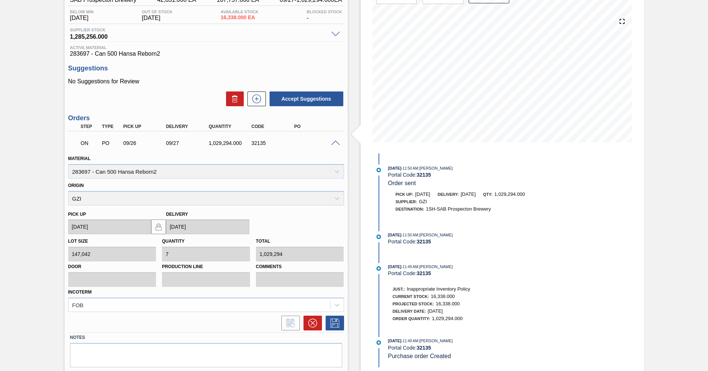
scroll to position [74, 0]
click at [314, 327] on button at bounding box center [313, 322] width 18 height 15
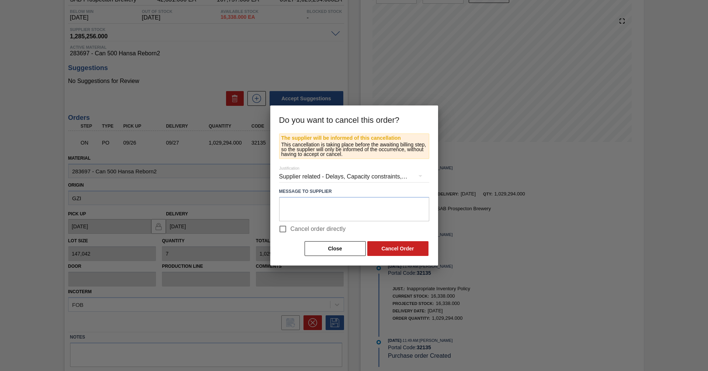
click at [321, 222] on label "Cancel order directly" at bounding box center [310, 228] width 71 height 15
click at [291, 222] on input "Cancel order directly" at bounding box center [282, 228] width 15 height 15
checkbox input "true"
click at [396, 248] on button "Cancel Order" at bounding box center [397, 248] width 61 height 15
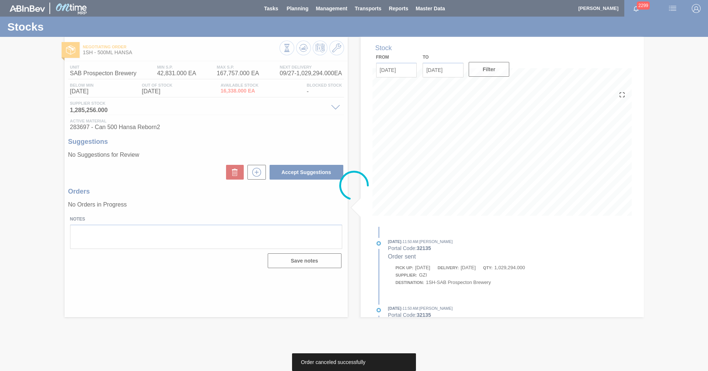
scroll to position [0, 0]
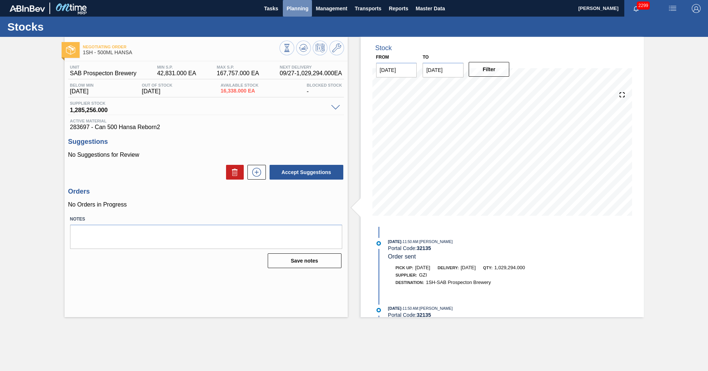
click at [296, 8] on span "Planning" at bounding box center [298, 8] width 22 height 9
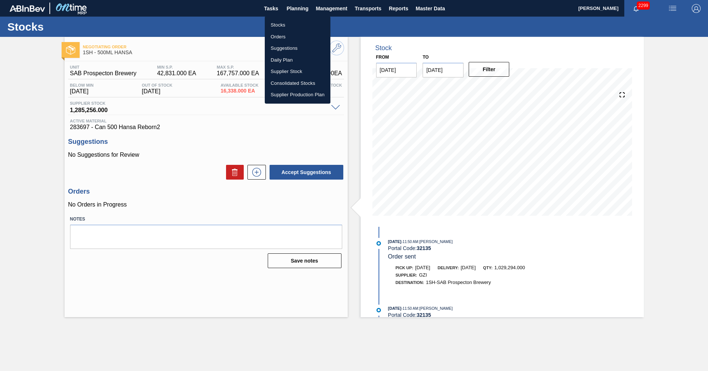
click at [276, 35] on li "Orders" at bounding box center [298, 37] width 66 height 12
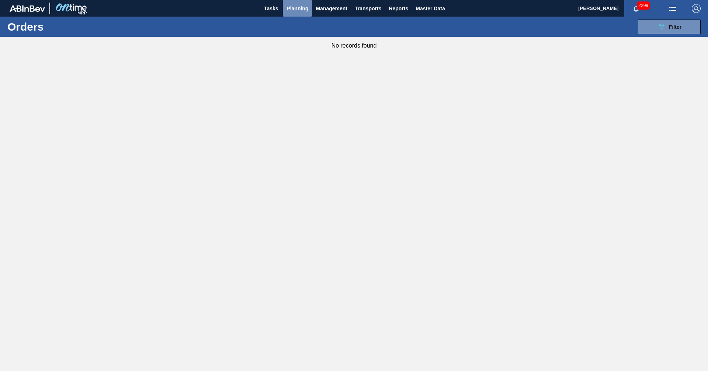
click at [292, 10] on span "Planning" at bounding box center [298, 8] width 22 height 9
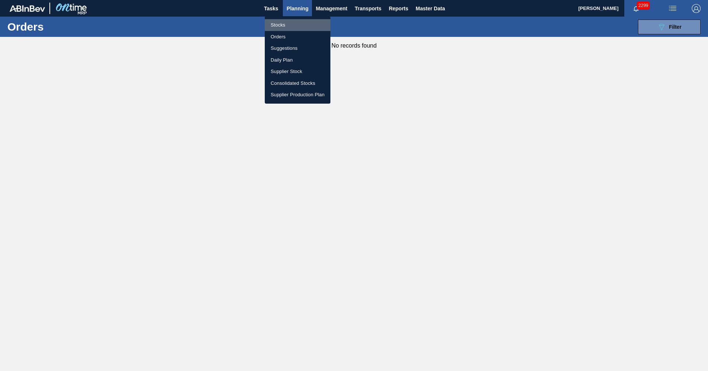
click at [274, 24] on li "Stocks" at bounding box center [298, 25] width 66 height 12
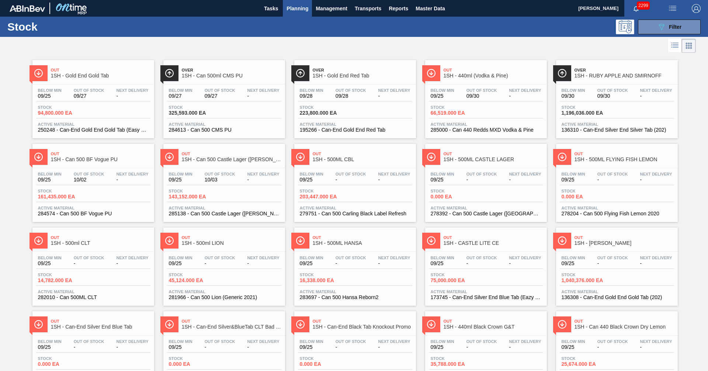
click at [351, 241] on span "1SH - 500ML HANSA" at bounding box center [363, 244] width 100 height 6
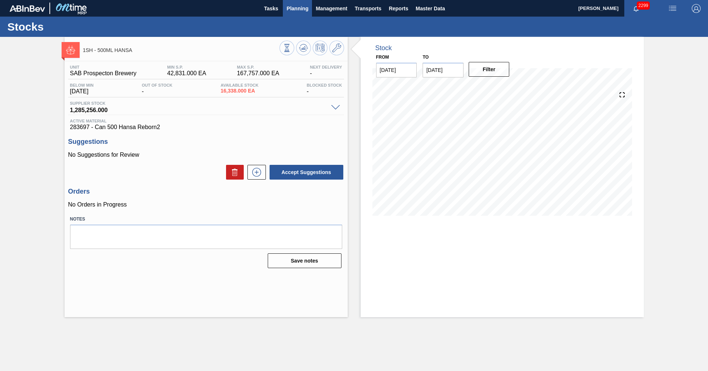
click at [301, 10] on span "Planning" at bounding box center [298, 8] width 22 height 9
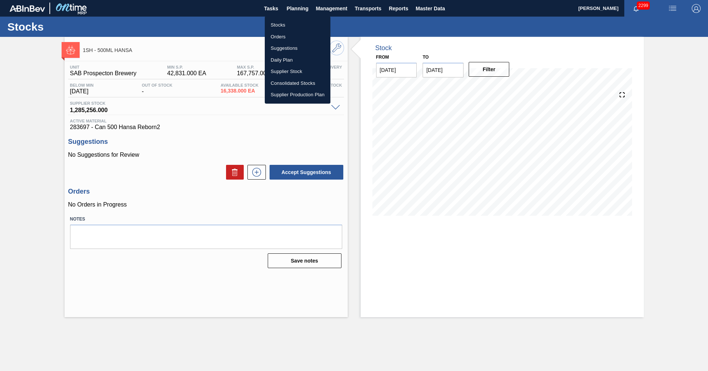
click at [274, 25] on li "Stocks" at bounding box center [298, 25] width 66 height 12
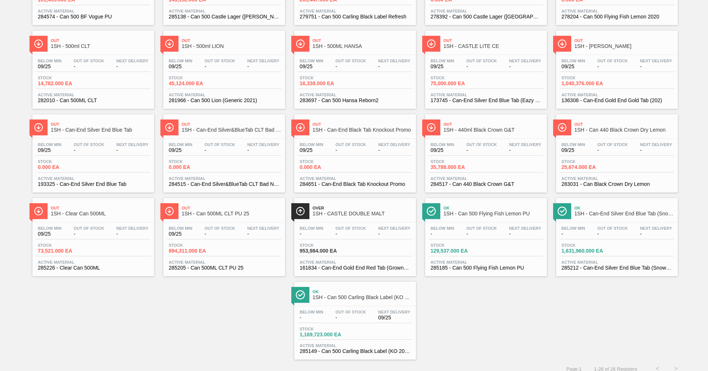
scroll to position [204, 0]
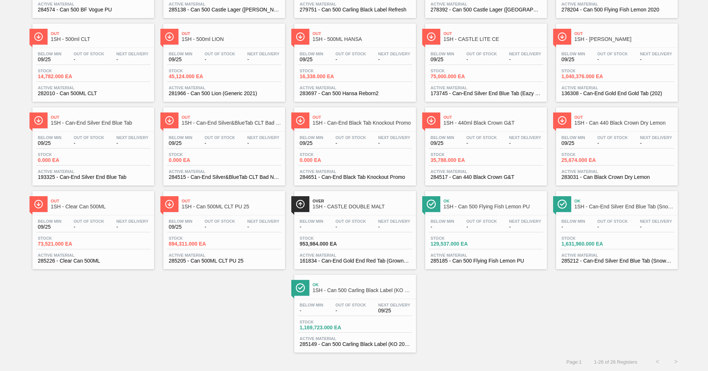
click at [339, 288] on span "1SH - Can 500 Carling Black Label (KO 2025)" at bounding box center [363, 291] width 100 height 6
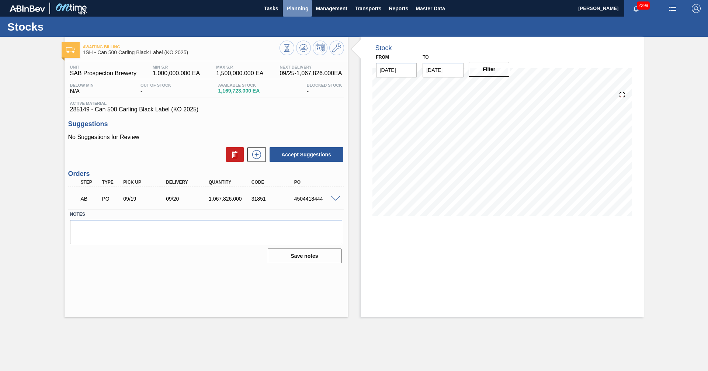
click at [293, 9] on span "Planning" at bounding box center [298, 8] width 22 height 9
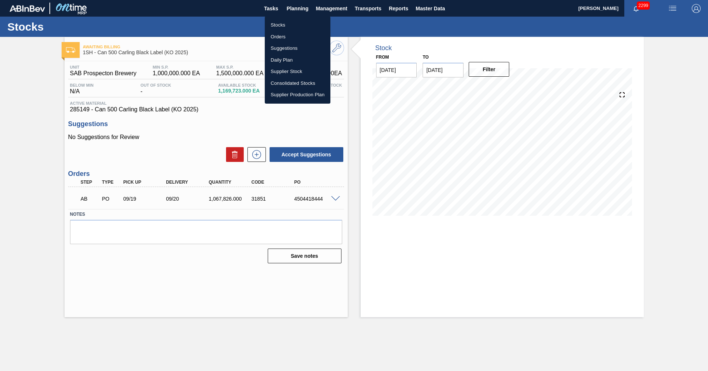
click at [282, 24] on li "Stocks" at bounding box center [298, 25] width 66 height 12
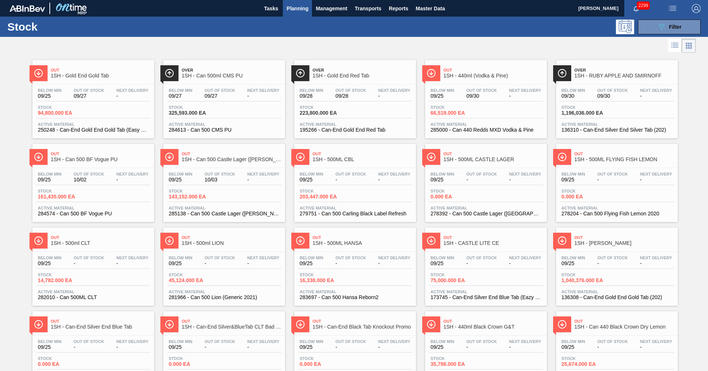
click at [87, 158] on span "1SH - Can 500 BF Vogue PU" at bounding box center [101, 160] width 100 height 6
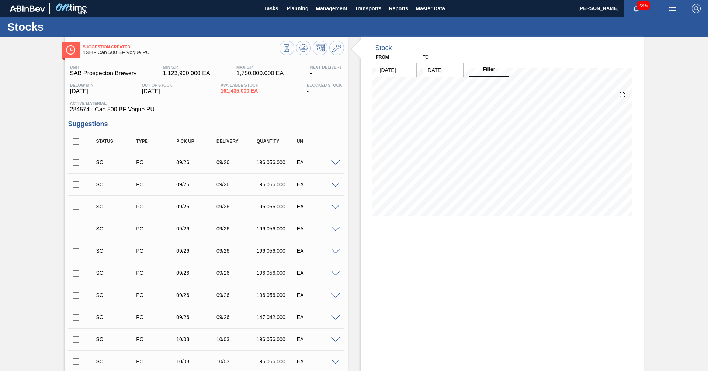
click at [77, 159] on input "checkbox" at bounding box center [75, 162] width 15 height 15
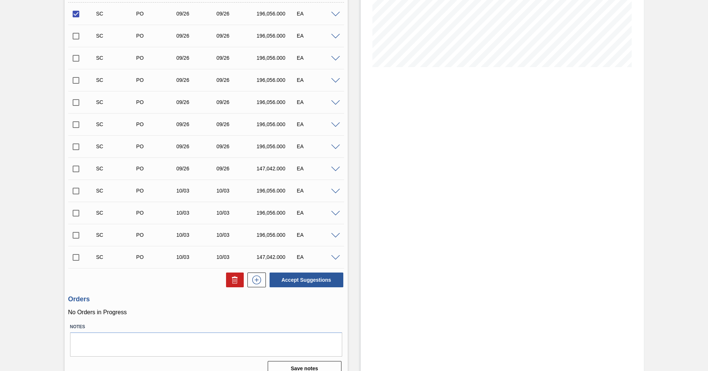
scroll to position [160, 0]
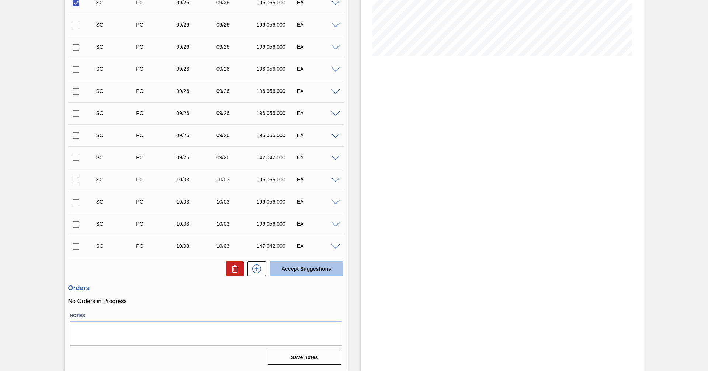
click at [307, 267] on button "Accept Suggestions" at bounding box center [307, 269] width 74 height 15
checkbox input "false"
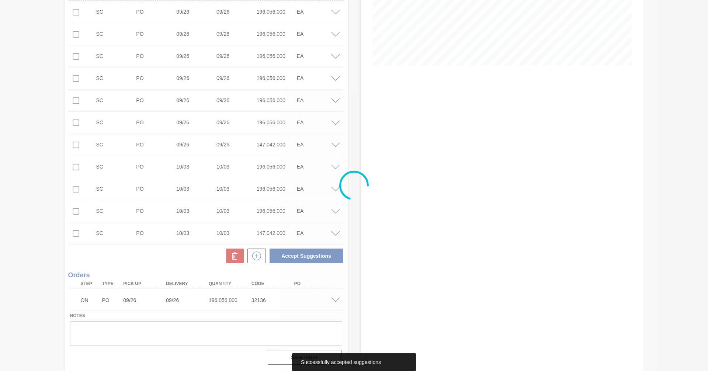
scroll to position [138, 0]
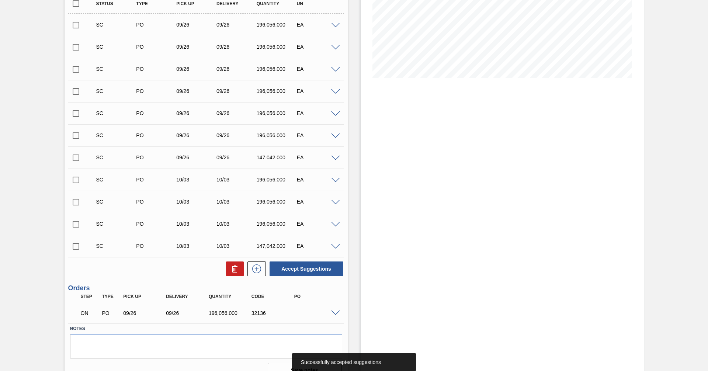
click at [335, 315] on span at bounding box center [335, 314] width 9 height 6
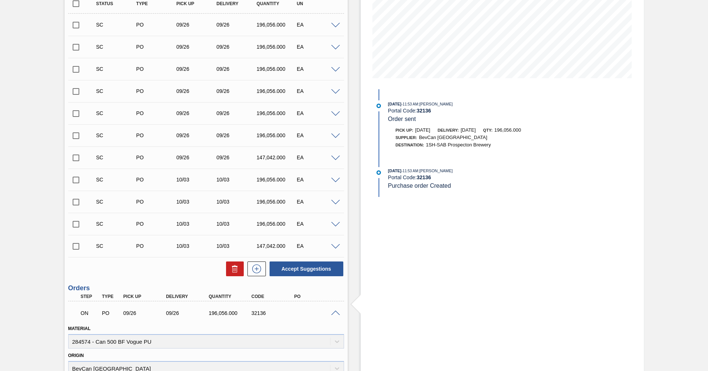
click at [334, 312] on span at bounding box center [335, 314] width 9 height 6
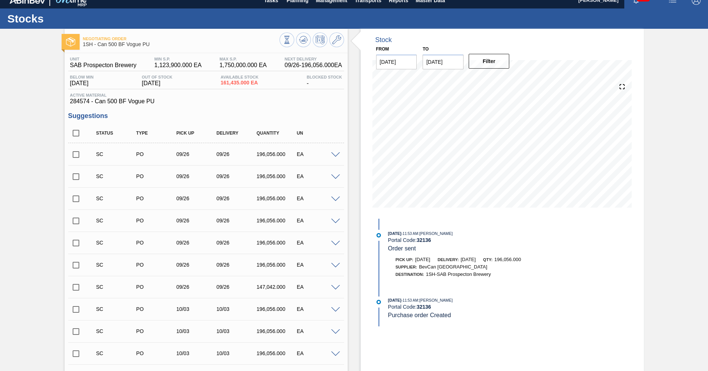
scroll to position [0, 0]
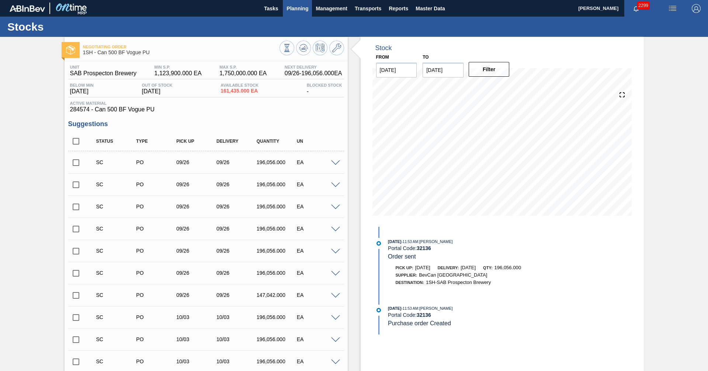
click at [295, 8] on span "Planning" at bounding box center [298, 8] width 22 height 9
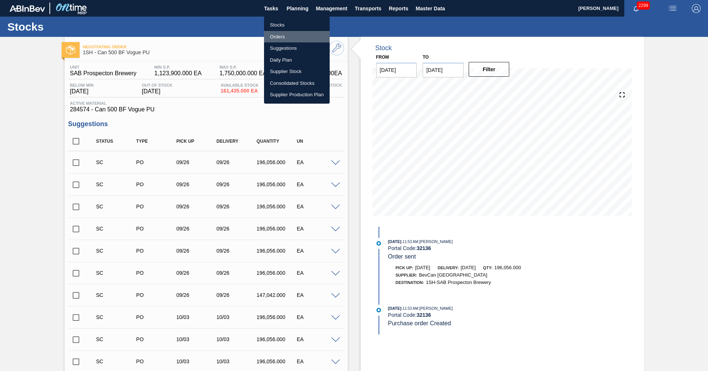
click at [279, 36] on li "Orders" at bounding box center [297, 37] width 66 height 12
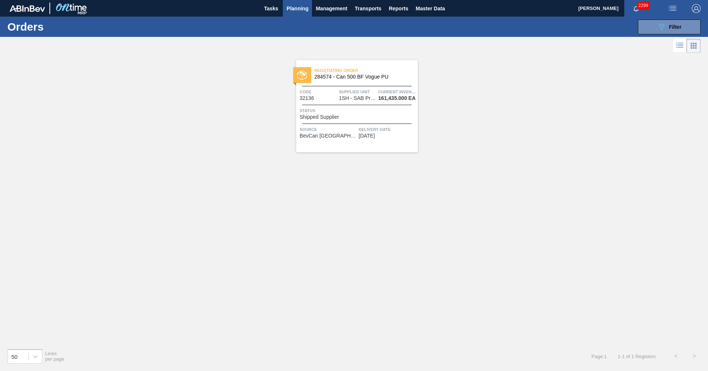
click at [539, 275] on div "Negotiating Order 284574 - Can 500 BF Vogue PU Code 32136 Supplied Unit 1SH - S…" at bounding box center [354, 199] width 708 height 288
click at [296, 9] on span "Planning" at bounding box center [298, 8] width 22 height 9
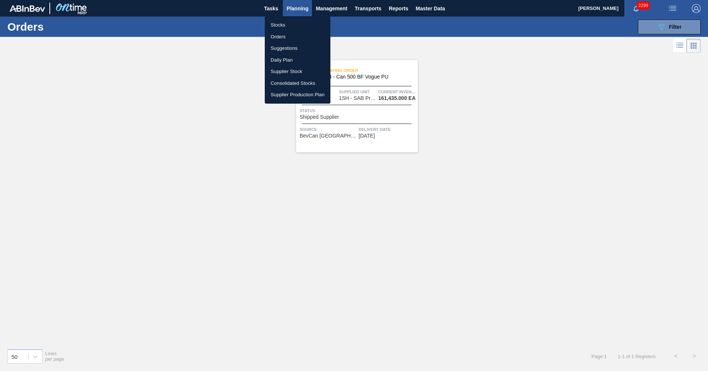
click at [433, 39] on div at bounding box center [354, 185] width 708 height 371
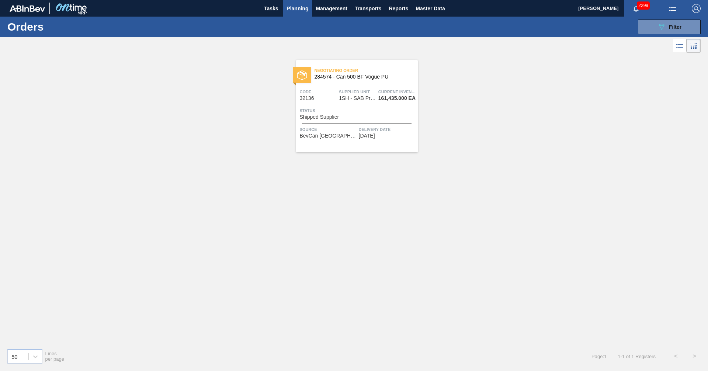
click at [466, 115] on div "Negotiating Order 284574 - Can 500 BF Vogue PU Code 32136 Supplied Unit 1SH - S…" at bounding box center [354, 199] width 708 height 288
click at [539, 247] on div "Negotiating Order 284574 - Can 500 BF Vogue PU Code 32136 Supplied Unit 1SH - S…" at bounding box center [354, 199] width 708 height 288
click at [372, 255] on div "Negotiating Order 284574 - Can 500 BF Vogue PU Code 32136 Supplied Unit 1SH - S…" at bounding box center [354, 199] width 708 height 288
click at [325, 117] on span "Shipped Supplier" at bounding box center [319, 117] width 39 height 6
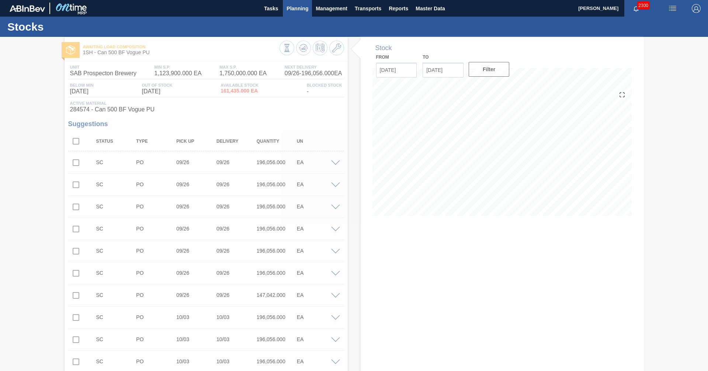
click at [294, 12] on span "Planning" at bounding box center [298, 8] width 22 height 9
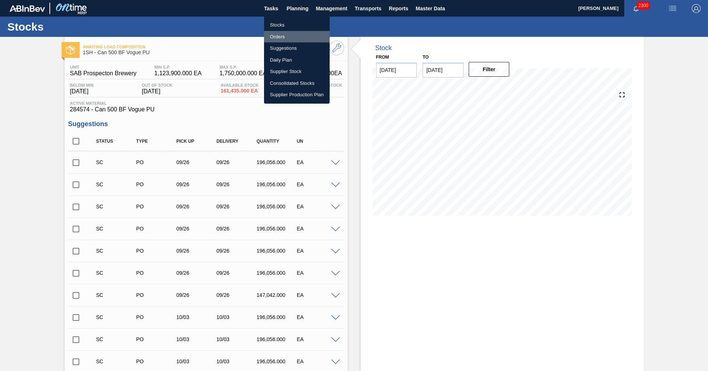
click at [281, 36] on li "Orders" at bounding box center [297, 37] width 66 height 12
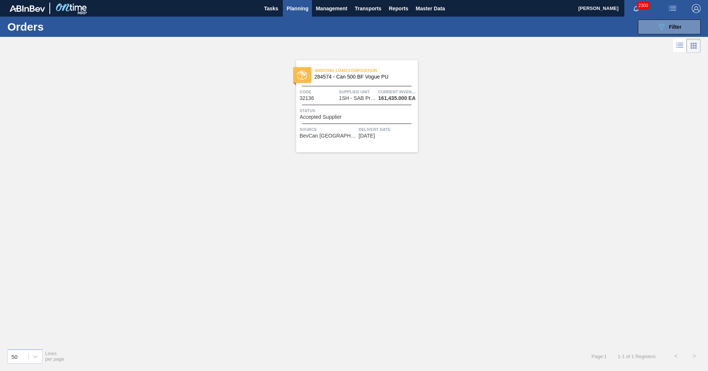
click at [326, 118] on span "Accepted Supplier" at bounding box center [321, 117] width 42 height 6
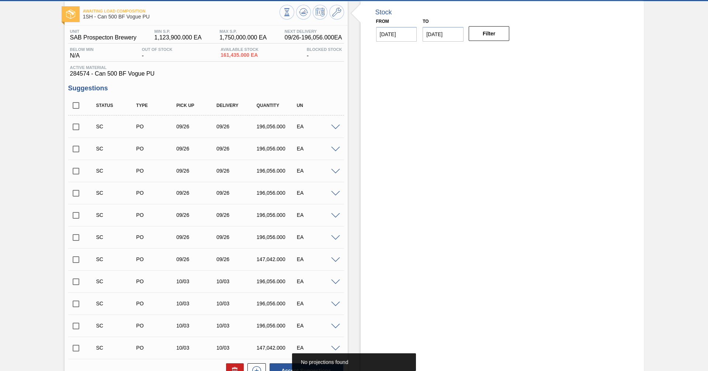
scroll to position [151, 0]
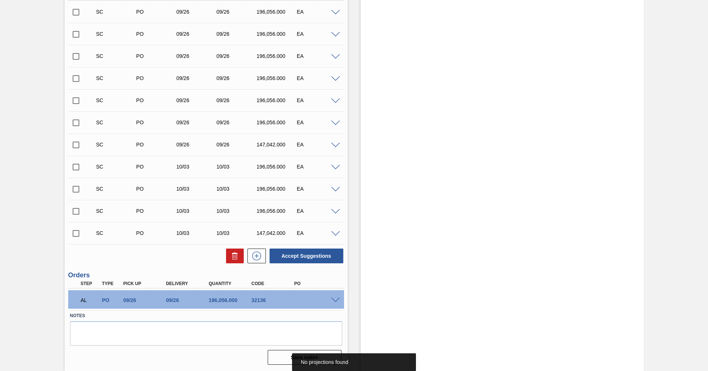
click at [332, 301] on span at bounding box center [335, 301] width 9 height 6
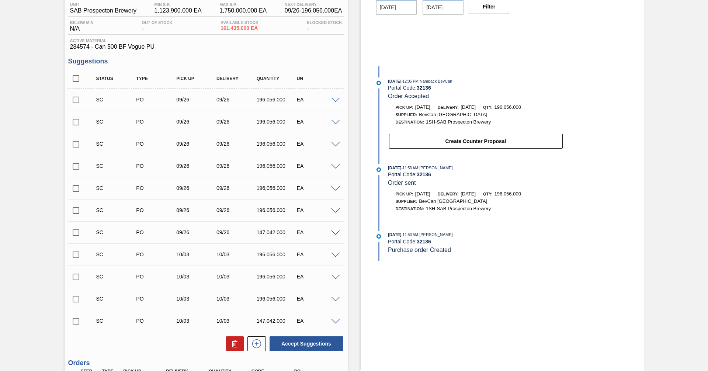
scroll to position [0, 0]
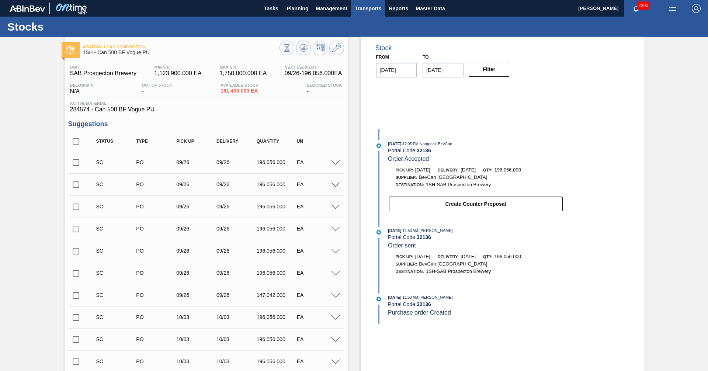
click at [370, 10] on span "Transports" at bounding box center [368, 8] width 27 height 9
click at [355, 24] on li "Load Composition" at bounding box center [367, 25] width 51 height 12
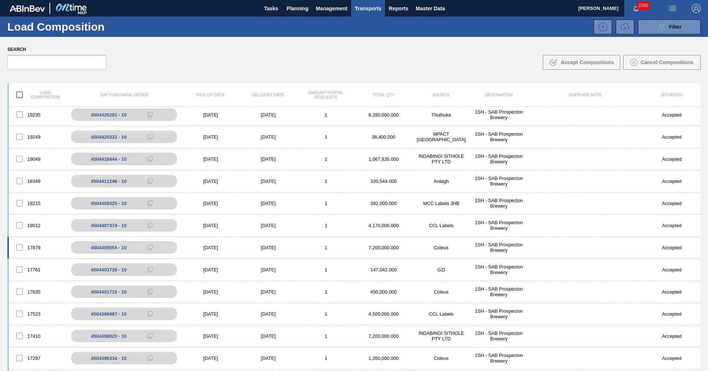
scroll to position [37, 0]
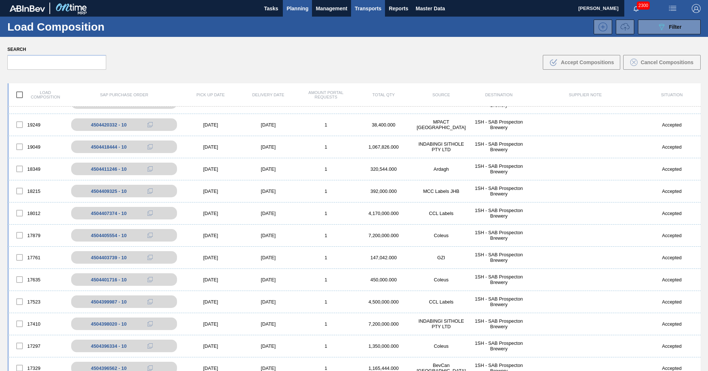
click at [297, 6] on span "Planning" at bounding box center [298, 8] width 22 height 9
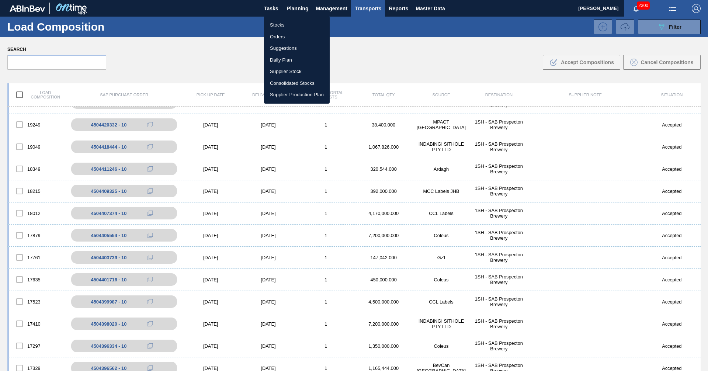
click at [276, 35] on li "Orders" at bounding box center [297, 37] width 66 height 12
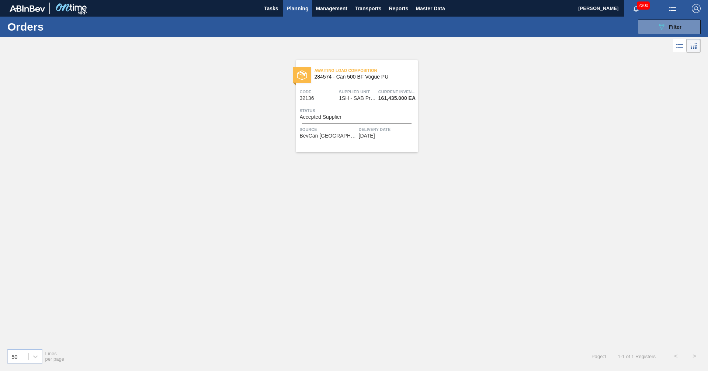
click at [342, 138] on div "Source BevCan [GEOGRAPHIC_DATA]" at bounding box center [328, 132] width 57 height 13
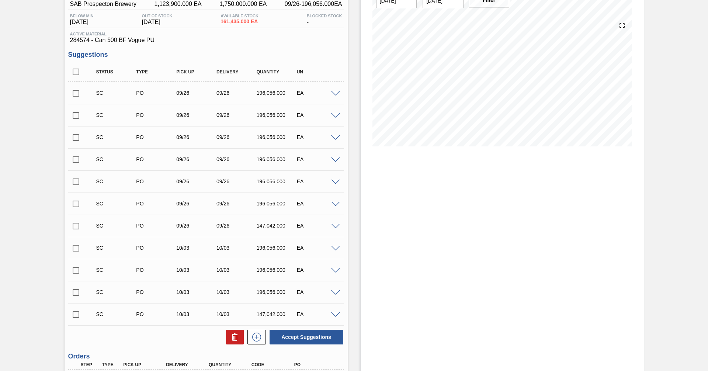
scroll to position [151, 0]
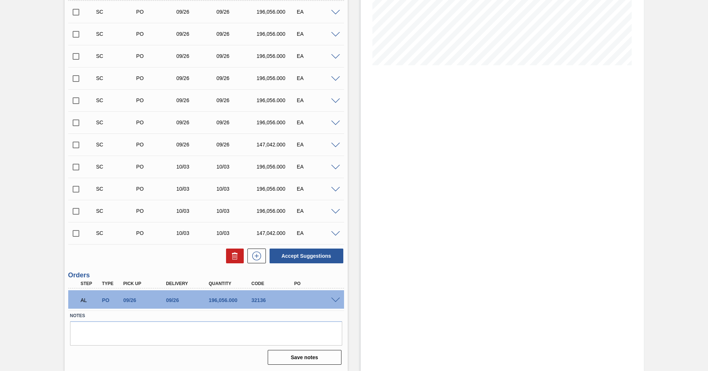
click at [335, 301] on span at bounding box center [335, 301] width 9 height 6
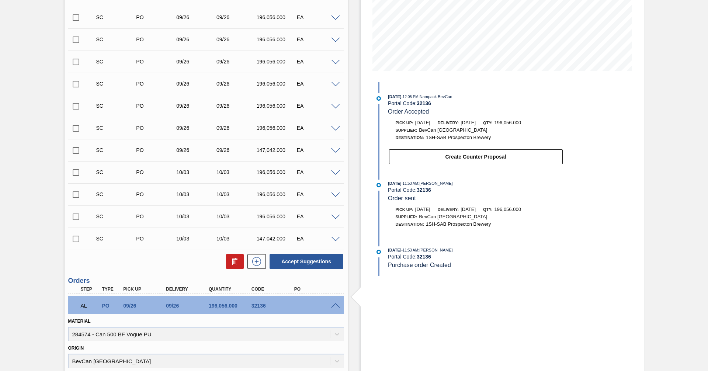
scroll to position [0, 0]
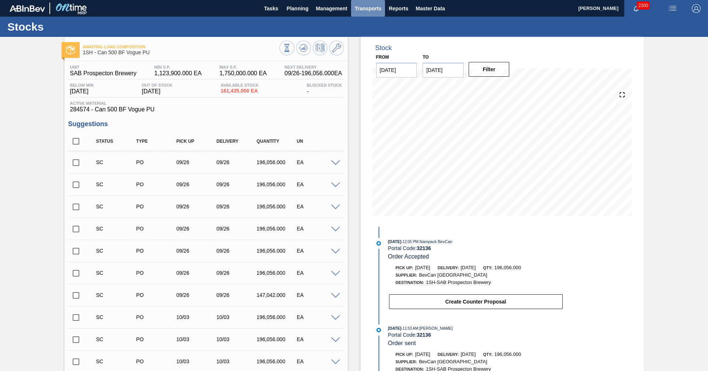
click at [363, 10] on span "Transports" at bounding box center [368, 8] width 27 height 9
click at [350, 23] on li "Load Composition" at bounding box center [367, 25] width 51 height 12
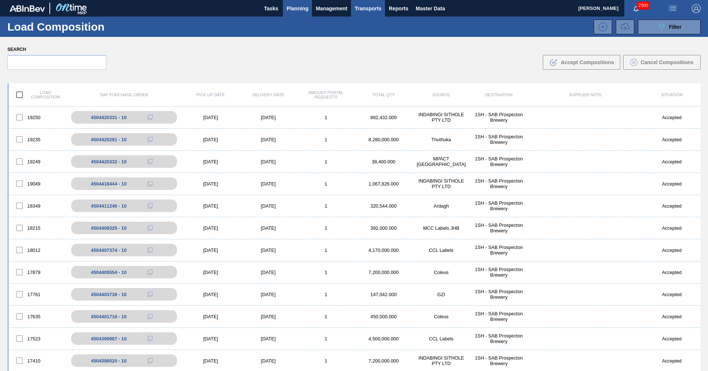
click at [291, 11] on span "Planning" at bounding box center [298, 8] width 22 height 9
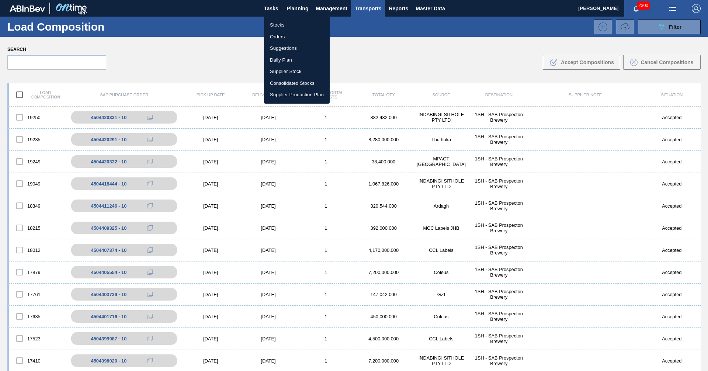
click at [276, 28] on li "Stocks" at bounding box center [297, 25] width 66 height 12
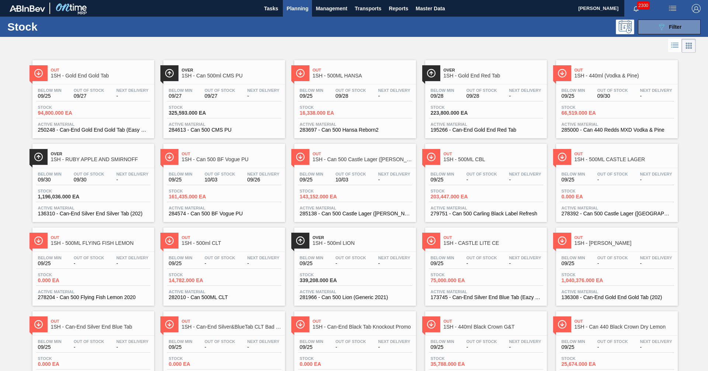
click at [291, 11] on span "Planning" at bounding box center [298, 8] width 22 height 9
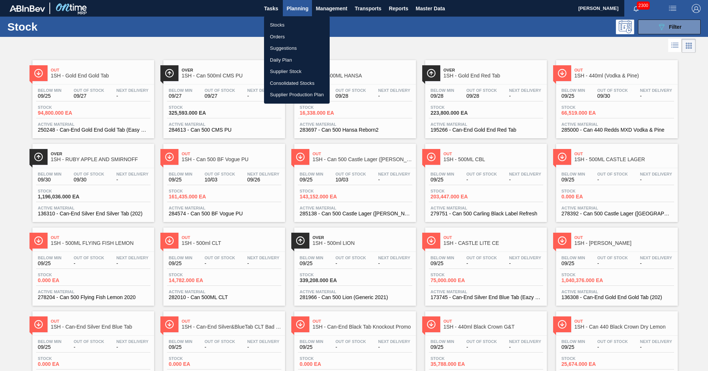
click at [277, 34] on li "Orders" at bounding box center [297, 37] width 66 height 12
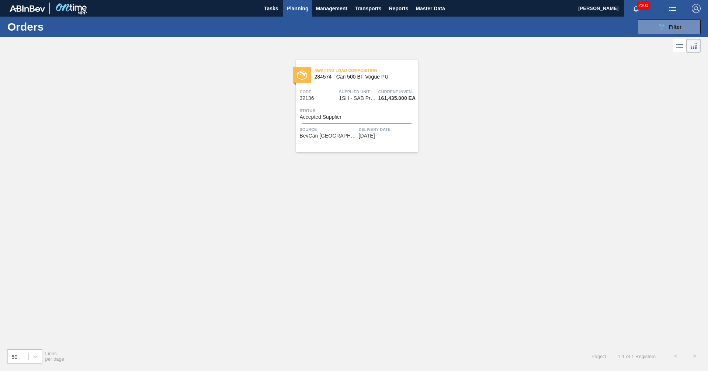
click at [324, 117] on span "Accepted Supplier" at bounding box center [321, 117] width 42 height 6
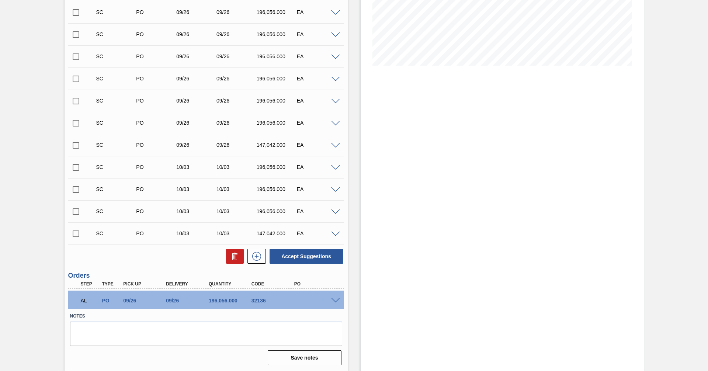
scroll to position [151, 0]
click at [333, 299] on span at bounding box center [335, 301] width 9 height 6
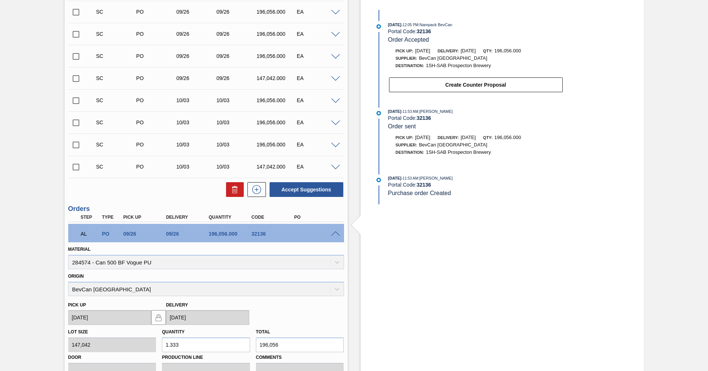
scroll to position [329, 0]
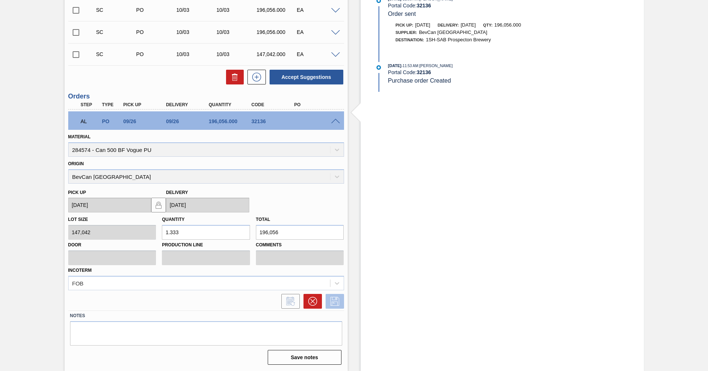
click at [334, 303] on icon at bounding box center [335, 301] width 12 height 9
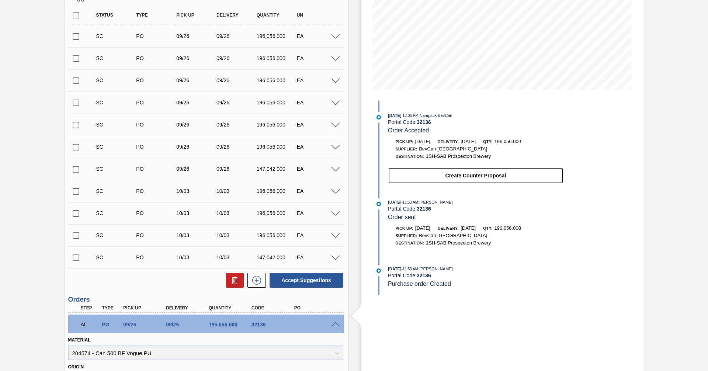
scroll to position [0, 0]
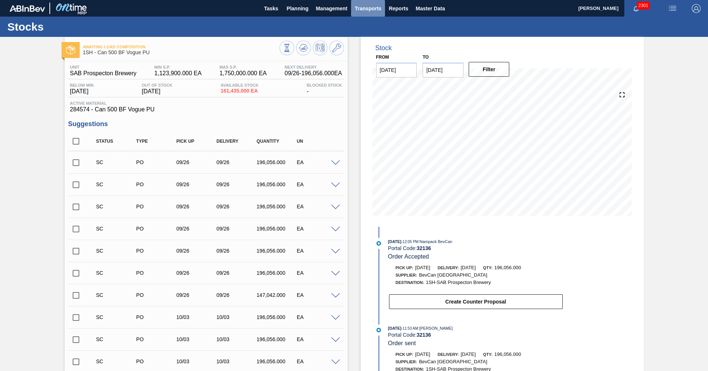
click at [370, 6] on span "Transports" at bounding box center [368, 8] width 27 height 9
click at [364, 21] on li "Load Composition" at bounding box center [367, 25] width 51 height 12
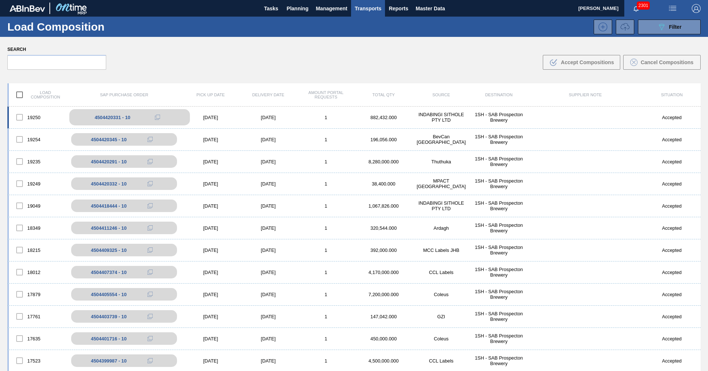
click at [111, 116] on div "4504420331 - 10" at bounding box center [113, 118] width 36 height 6
drag, startPoint x: 91, startPoint y: 115, endPoint x: 121, endPoint y: 120, distance: 29.5
click at [121, 120] on div "4504420331 - 10" at bounding box center [129, 117] width 121 height 16
copy div "4504420331"
drag, startPoint x: 95, startPoint y: 139, endPoint x: 120, endPoint y: 142, distance: 24.9
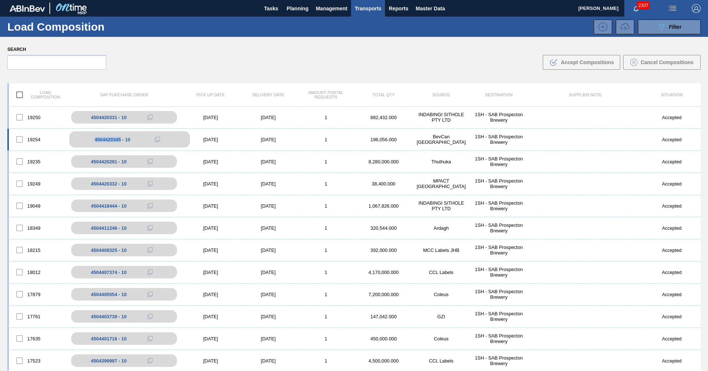
click at [120, 142] on div "4504420345 - 10" at bounding box center [129, 139] width 121 height 16
copy div "4504420345"
